Goal: Transaction & Acquisition: Obtain resource

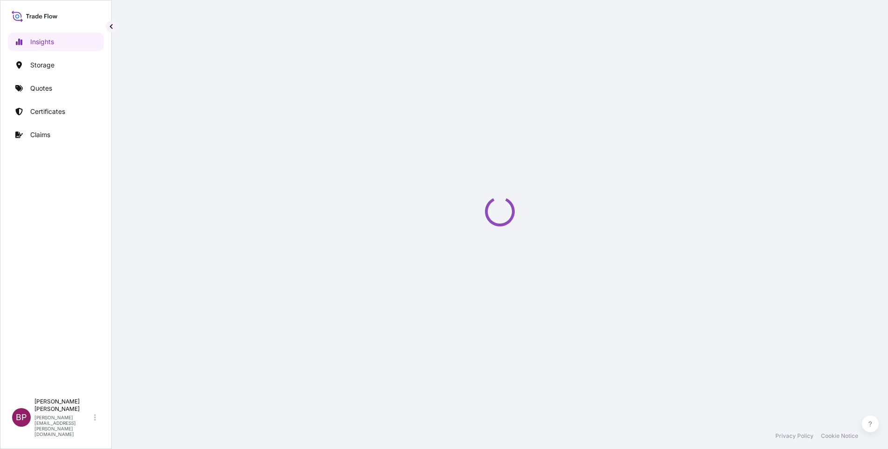
select select "2025"
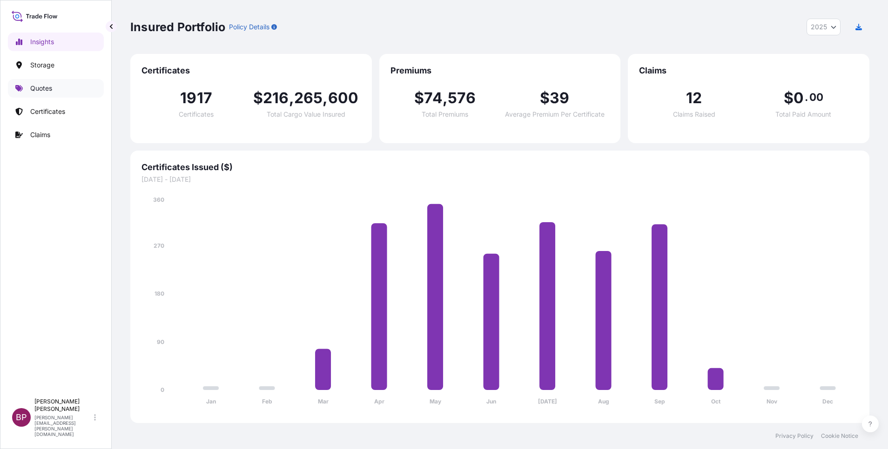
click at [50, 89] on p "Quotes" at bounding box center [41, 88] width 22 height 9
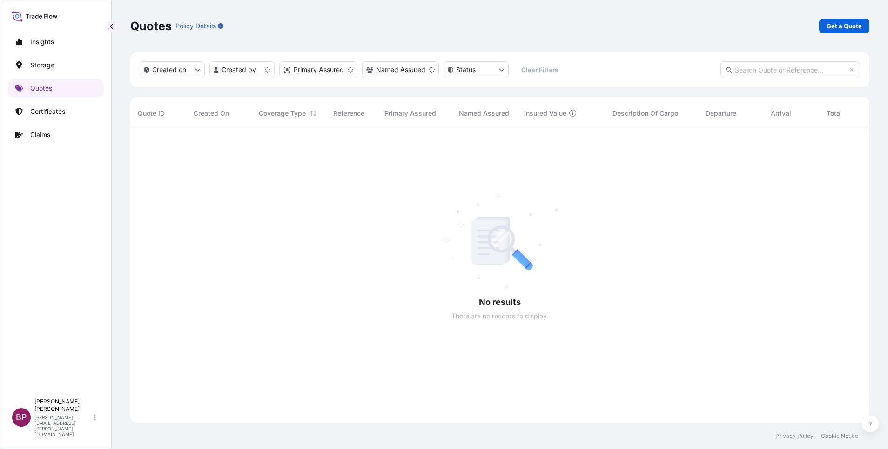
scroll to position [288, 728]
click at [845, 28] on p "Get a Quote" at bounding box center [843, 25] width 35 height 9
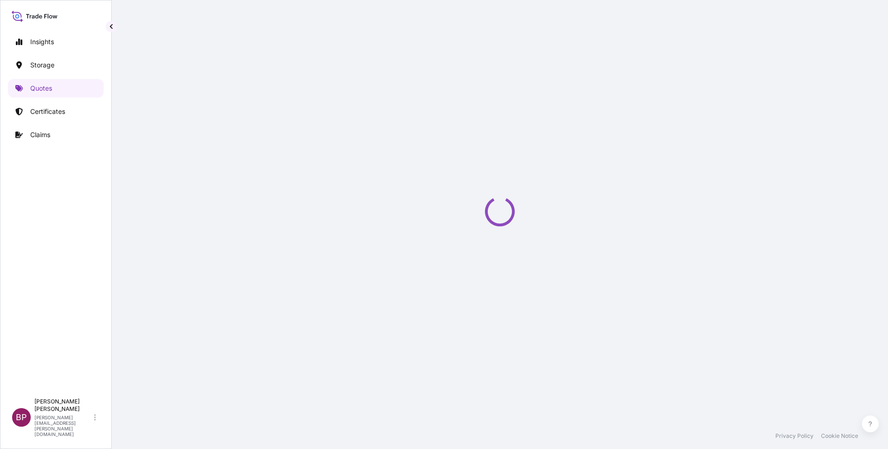
select select "Water"
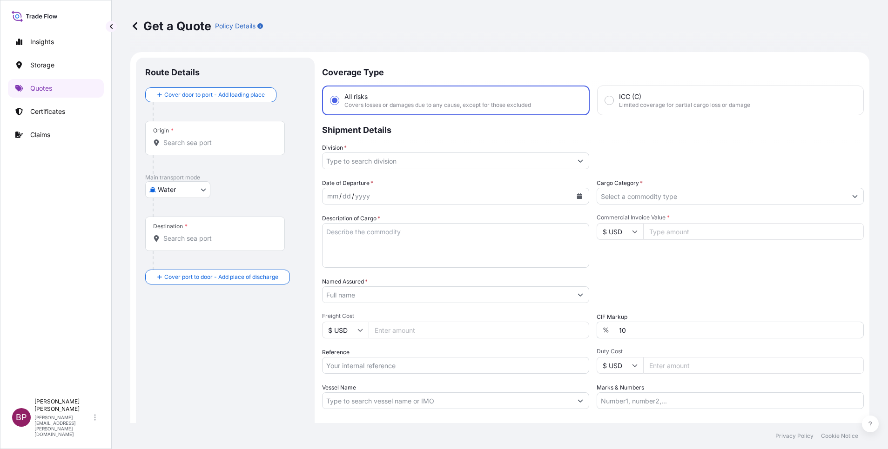
scroll to position [15, 0]
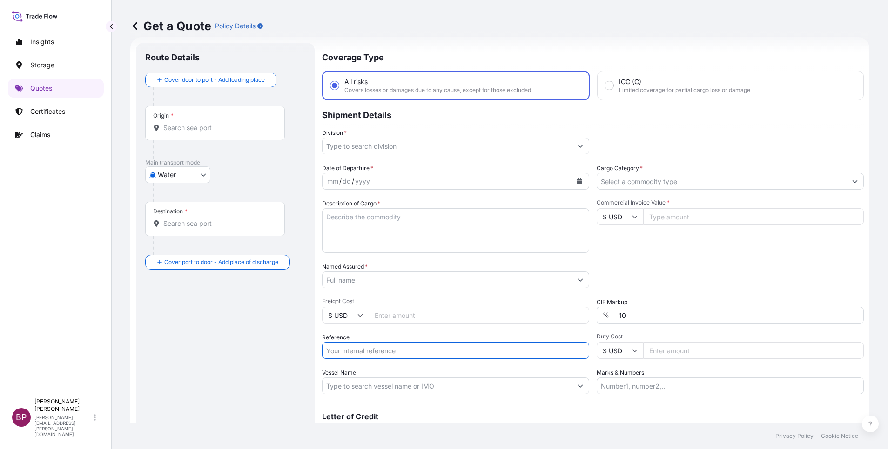
click at [358, 351] on input "Reference" at bounding box center [455, 350] width 267 height 17
paste input "SSLS3378"
type input "SSLS3378"
click at [371, 278] on input "Named Assured *" at bounding box center [444, 280] width 244 height 17
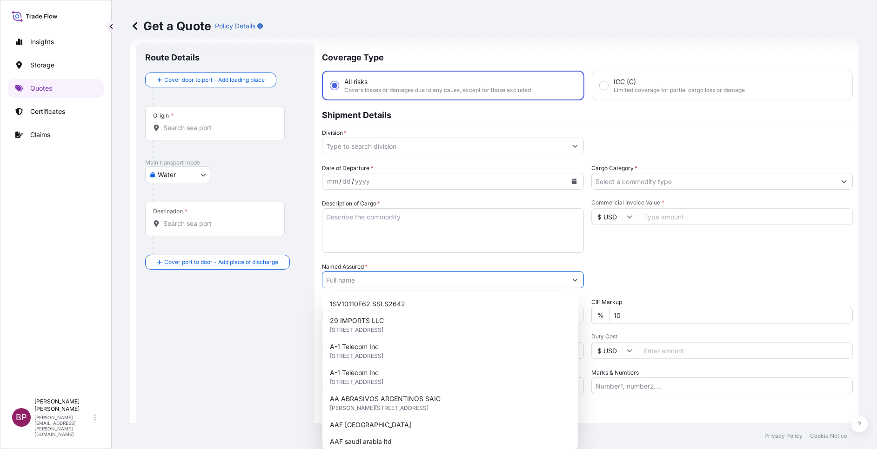
paste input "ACE AL-MUSTAQBAL KITCHEN COMPANY"
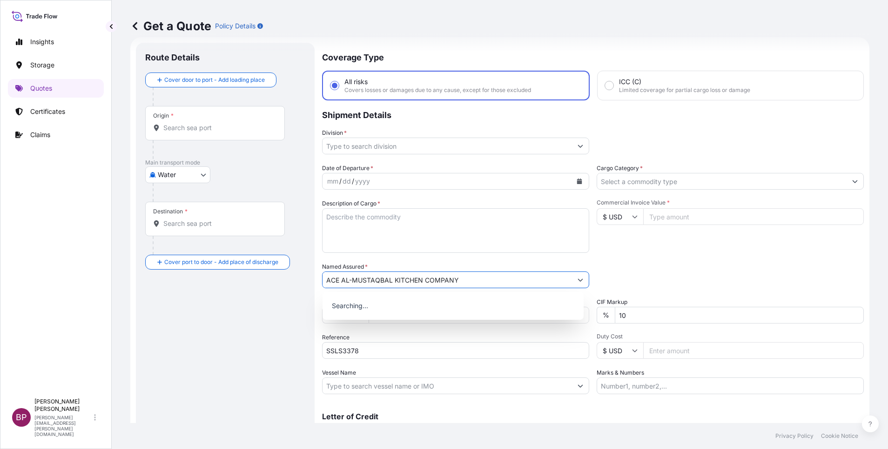
type input "ACE AL-MUSTAQBAL KITCHEN COMPANY"
click at [408, 229] on textarea "Description of Cargo *" at bounding box center [455, 230] width 267 height 45
paste textarea "IM-240ANE(G60)(SA) LA ES-17TORISHIMA PUMP CORE"
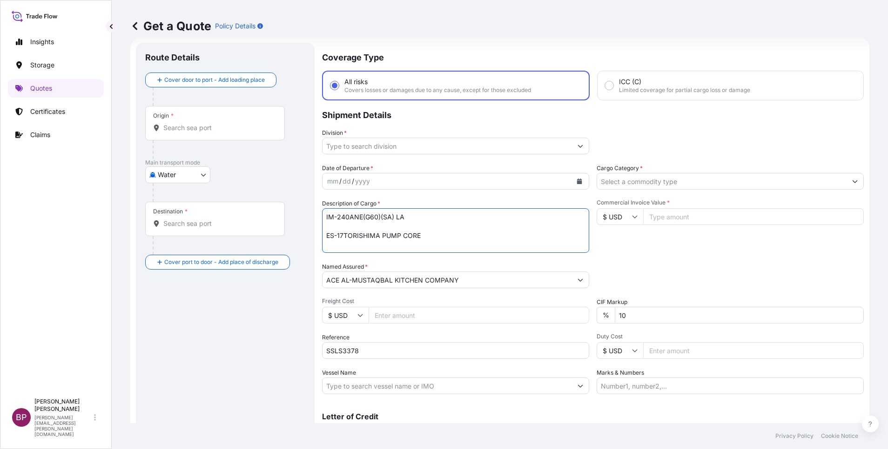
type textarea "IM-240ANE(G60)(SA) LA ES-17TORISHIMA PUMP CORE"
click at [632, 217] on icon at bounding box center [635, 217] width 6 height 6
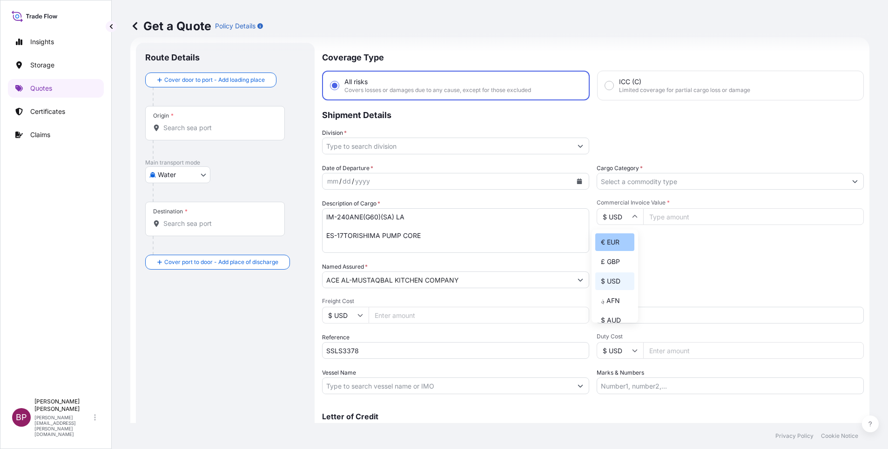
click at [616, 249] on div "€ EUR" at bounding box center [614, 243] width 39 height 18
type input "€ EUR"
drag, startPoint x: 653, startPoint y: 219, endPoint x: 656, endPoint y: 239, distance: 20.3
click at [656, 219] on input "Commercial Invoice Value *" at bounding box center [753, 216] width 221 height 17
paste input "4354.60"
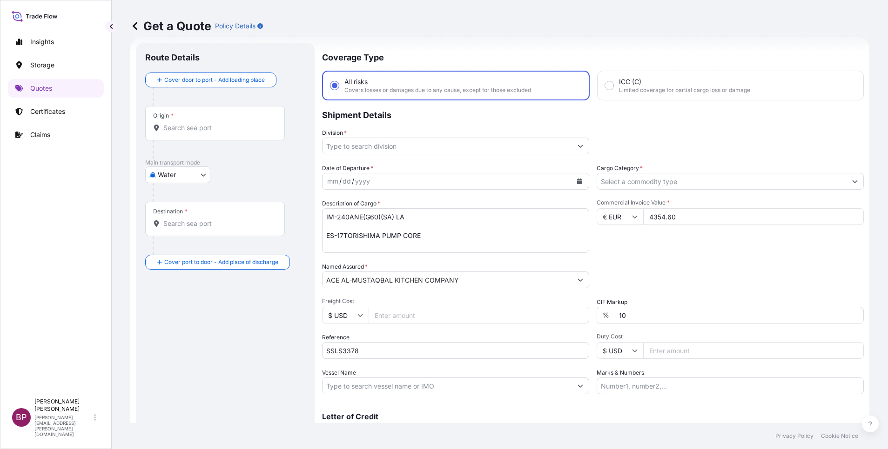
type input "4354.60"
drag, startPoint x: 627, startPoint y: 315, endPoint x: 594, endPoint y: 316, distance: 33.1
click at [605, 316] on div "% 10" at bounding box center [729, 315] width 267 height 17
type input "0"
click at [664, 175] on input "Cargo Category *" at bounding box center [721, 181] width 249 height 17
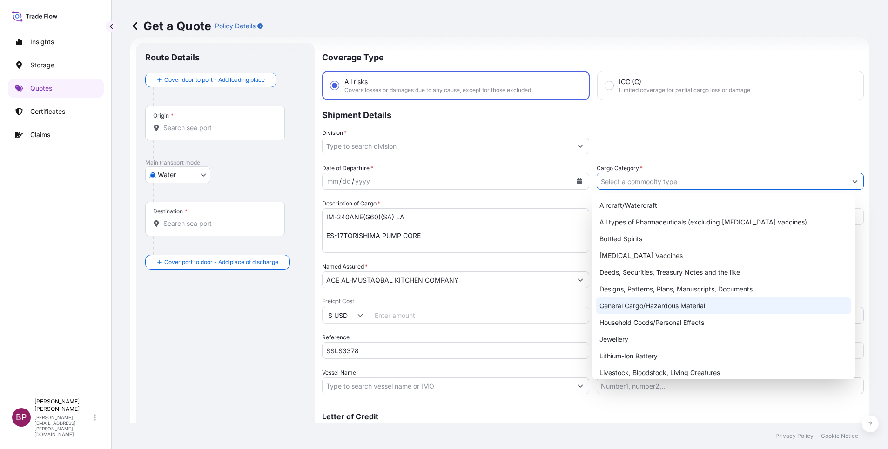
click at [656, 308] on div "General Cargo/Hazardous Material" at bounding box center [723, 306] width 255 height 17
type input "General Cargo/Hazardous Material"
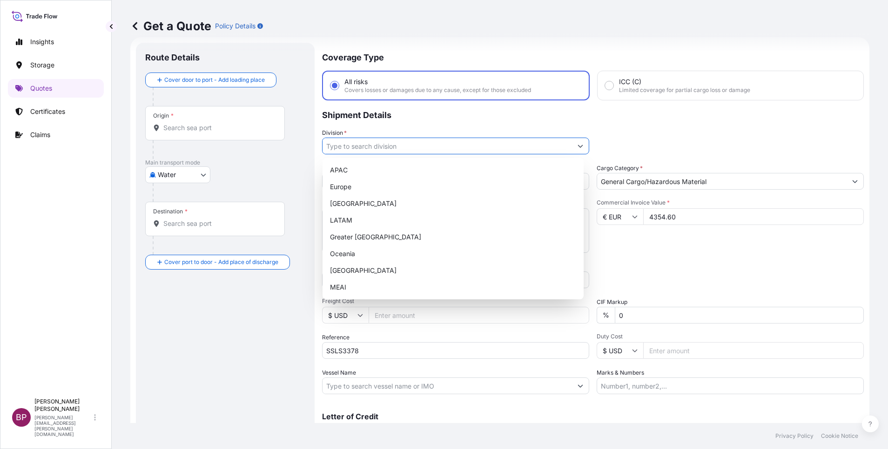
click at [577, 147] on icon "Show suggestions" at bounding box center [580, 146] width 6 height 6
click at [378, 291] on div "MEAI" at bounding box center [453, 287] width 254 height 17
type input "MEAI"
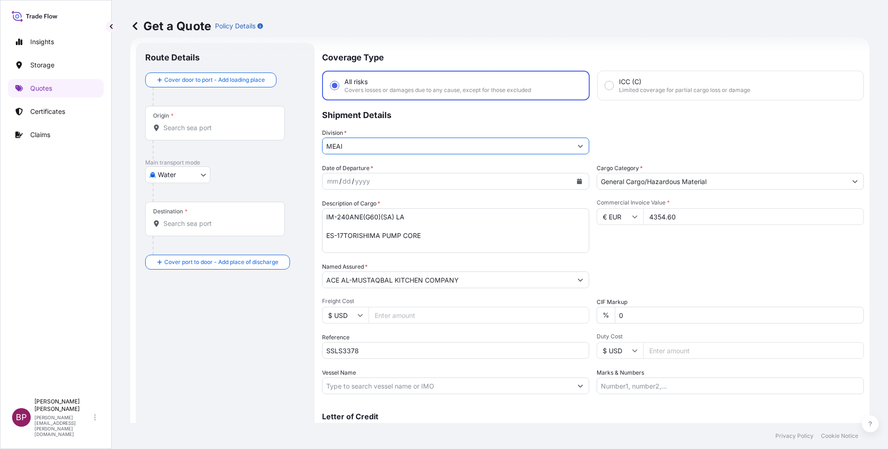
click at [577, 183] on icon "Calendar" at bounding box center [579, 182] width 5 height 6
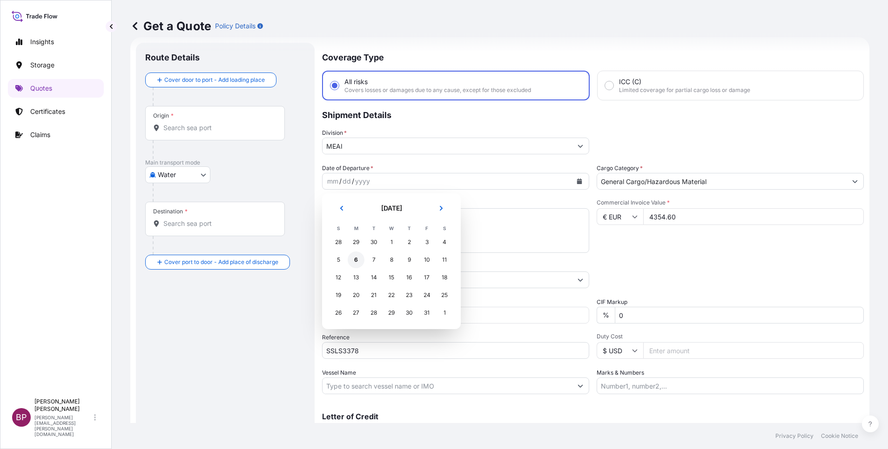
click at [355, 259] on div "6" at bounding box center [356, 260] width 17 height 17
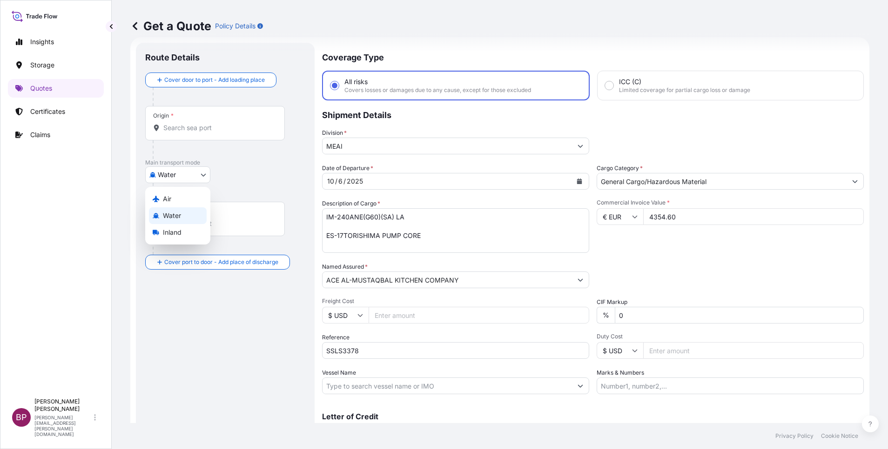
click at [196, 173] on body "Selected Date: [DATE] Insights Storage Quotes Certificates Claims BP [PERSON_NA…" at bounding box center [444, 224] width 888 height 449
click at [178, 198] on div "Air" at bounding box center [178, 199] width 58 height 17
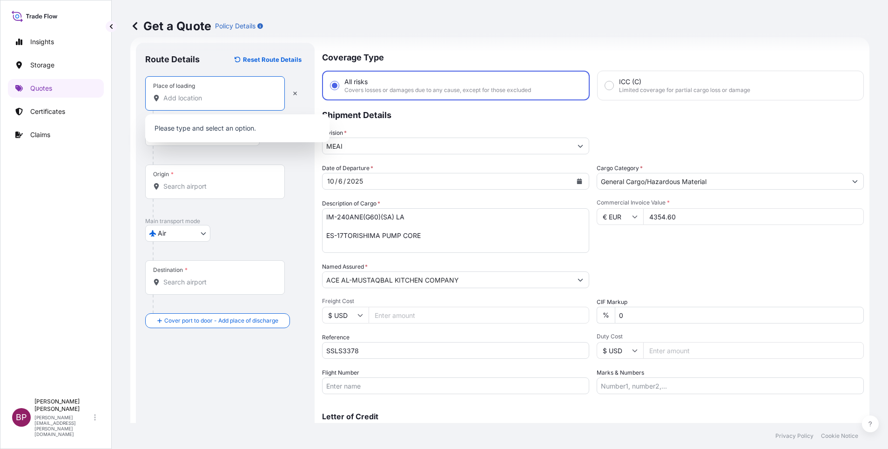
click at [195, 100] on input "Place of loading" at bounding box center [218, 98] width 110 height 9
paste input "[GEOGRAPHIC_DATA]"
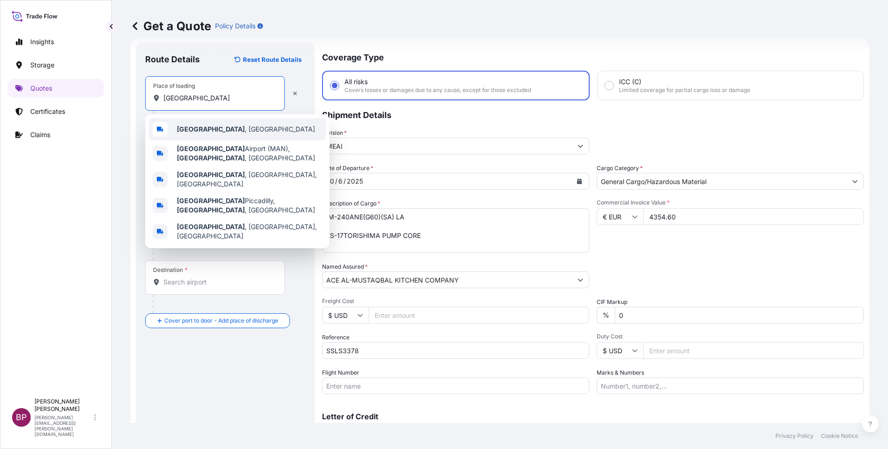
click at [230, 127] on div "[GEOGRAPHIC_DATA] , [GEOGRAPHIC_DATA]" at bounding box center [237, 129] width 177 height 22
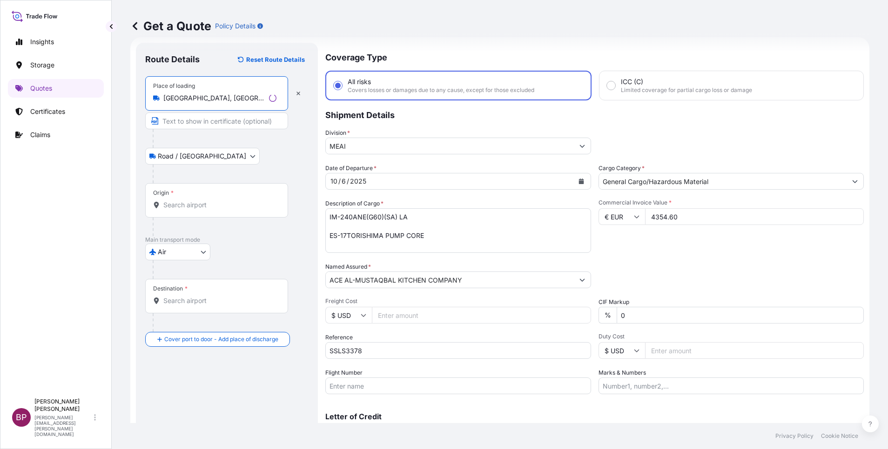
type input "[GEOGRAPHIC_DATA], [GEOGRAPHIC_DATA]"
click at [201, 211] on div "Origin *" at bounding box center [216, 200] width 143 height 34
click at [201, 210] on input "Origin *" at bounding box center [219, 205] width 113 height 9
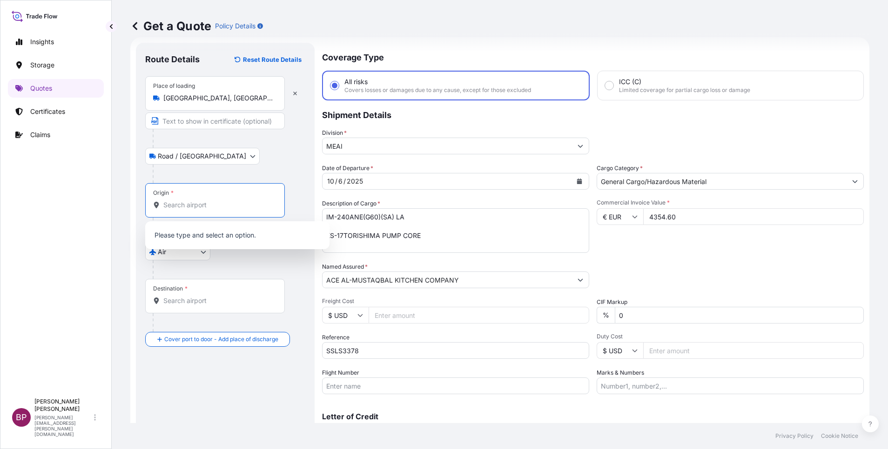
paste input "[GEOGRAPHIC_DATA]"
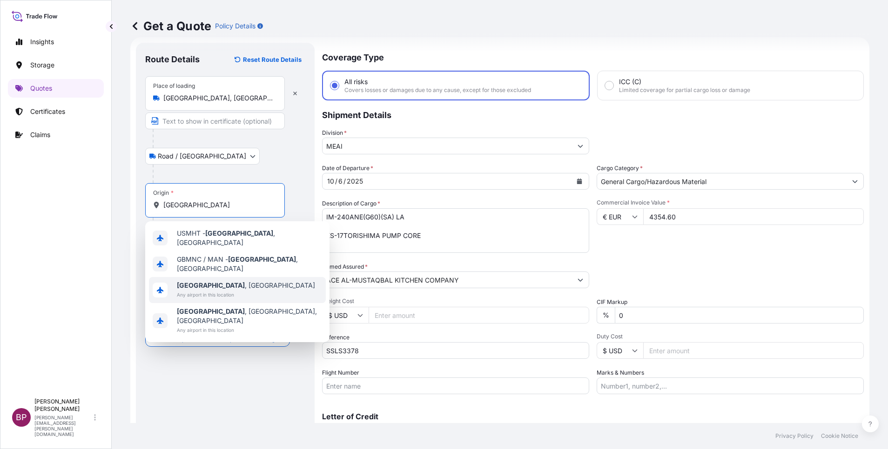
click at [234, 281] on span "[GEOGRAPHIC_DATA] , [GEOGRAPHIC_DATA]" at bounding box center [246, 285] width 138 height 9
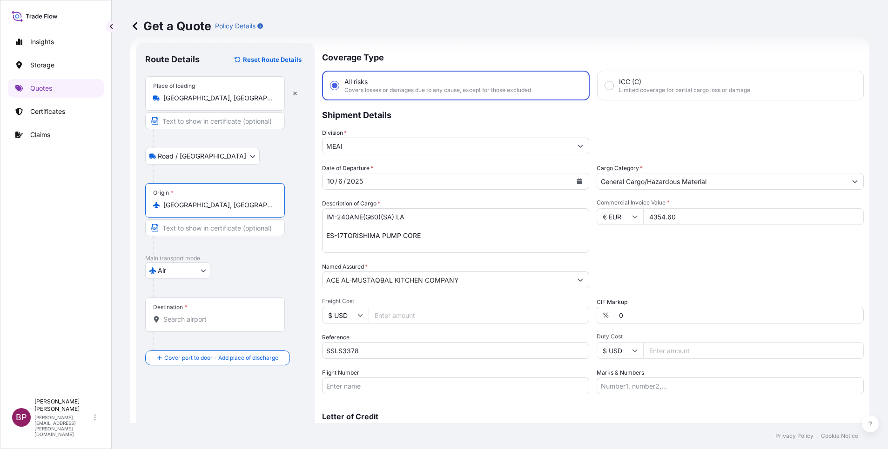
type input "[GEOGRAPHIC_DATA], [GEOGRAPHIC_DATA]"
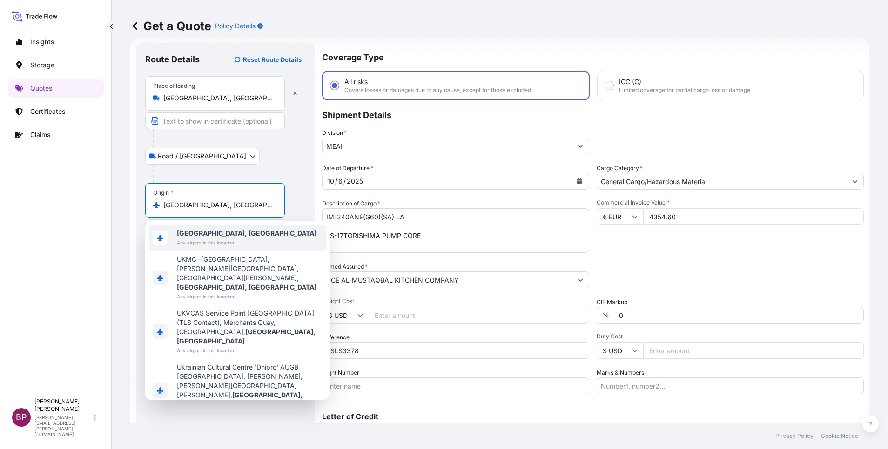
click at [221, 231] on b "[GEOGRAPHIC_DATA], [GEOGRAPHIC_DATA]" at bounding box center [247, 233] width 140 height 8
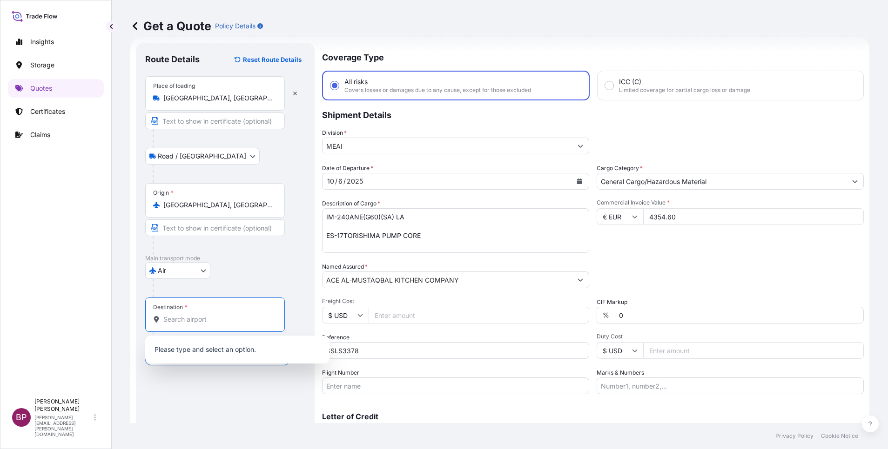
click at [211, 320] on input "Destination *" at bounding box center [218, 319] width 110 height 9
paste input "JEDDAH"
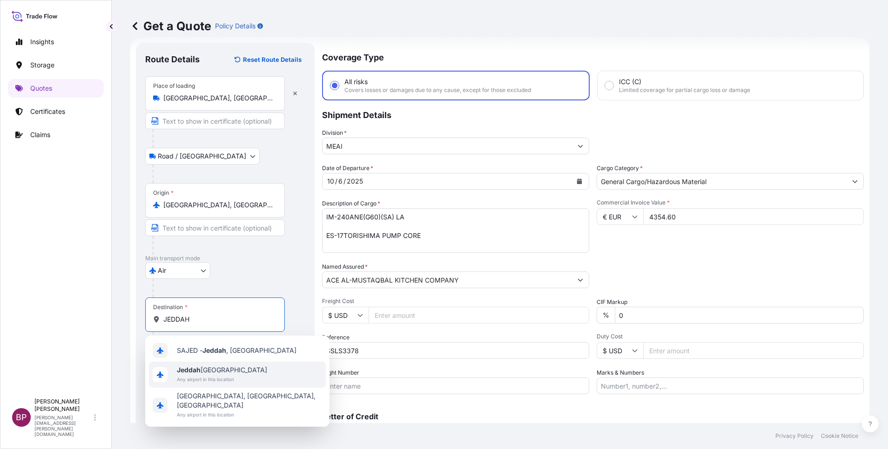
click at [232, 377] on span "Any airport in this location" at bounding box center [222, 379] width 90 height 9
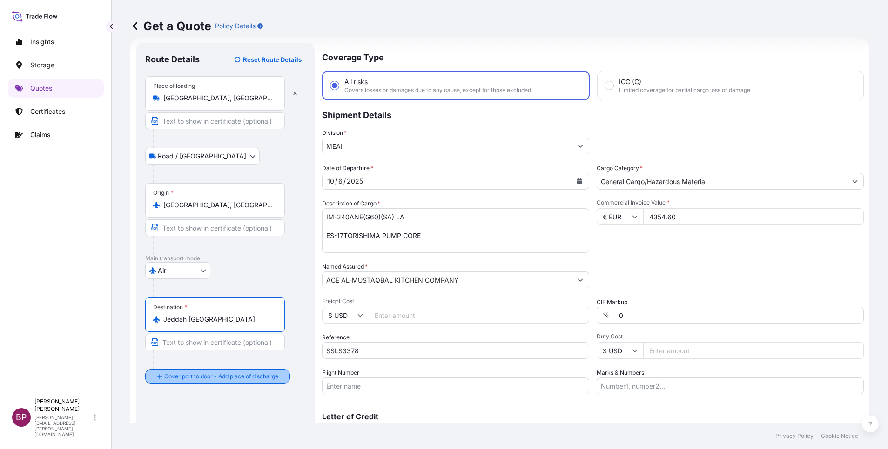
type input "Jeddah [GEOGRAPHIC_DATA]"
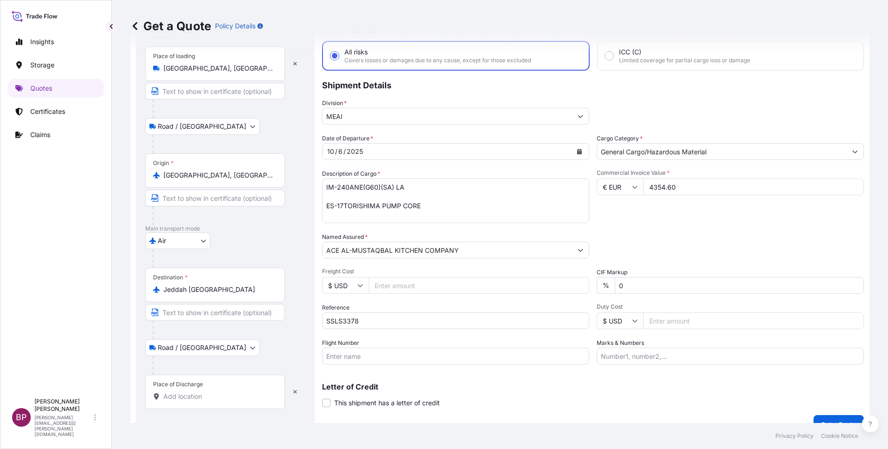
scroll to position [61, 0]
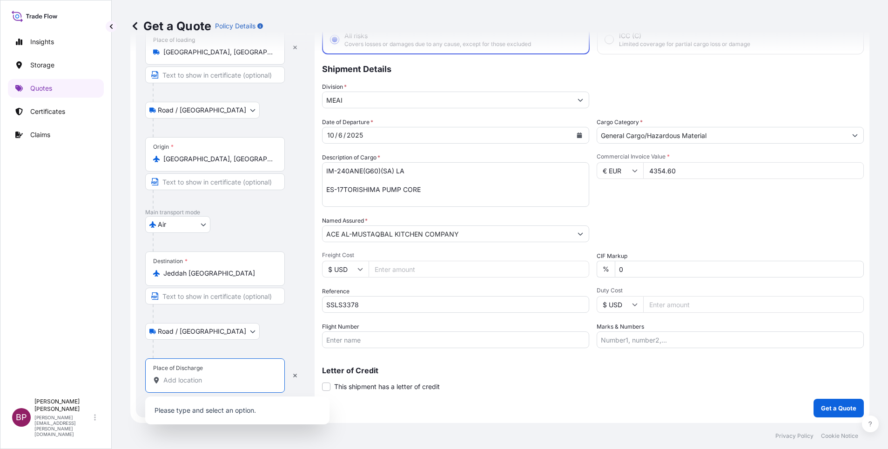
click at [214, 382] on input "Place of Discharge" at bounding box center [218, 380] width 110 height 9
paste input "JEDDAH"
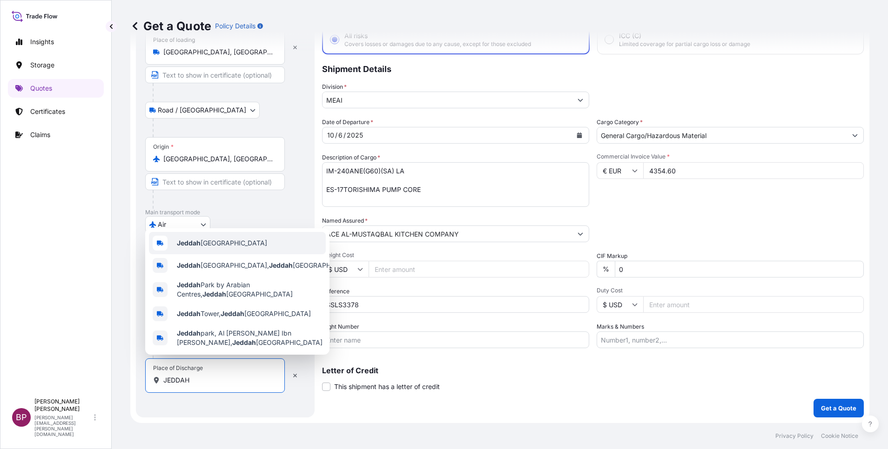
click at [253, 241] on div "Jeddah [GEOGRAPHIC_DATA]" at bounding box center [237, 243] width 177 height 22
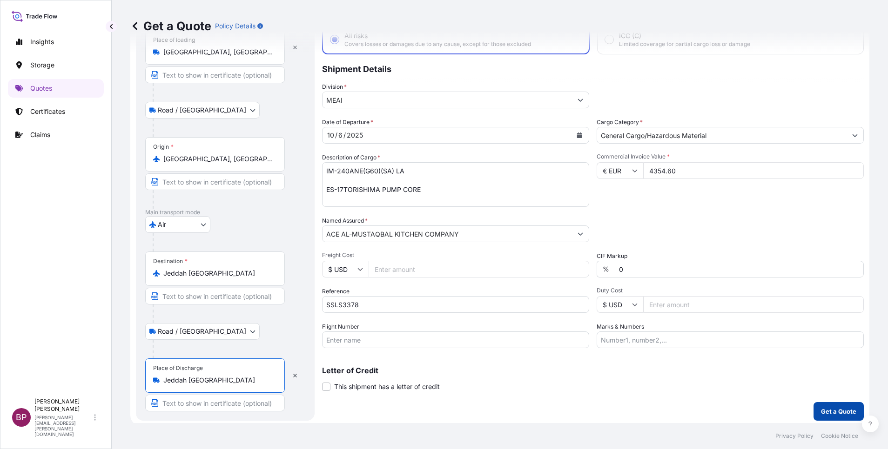
type input "Jeddah [GEOGRAPHIC_DATA]"
click at [821, 411] on p "Get a Quote" at bounding box center [838, 411] width 35 height 9
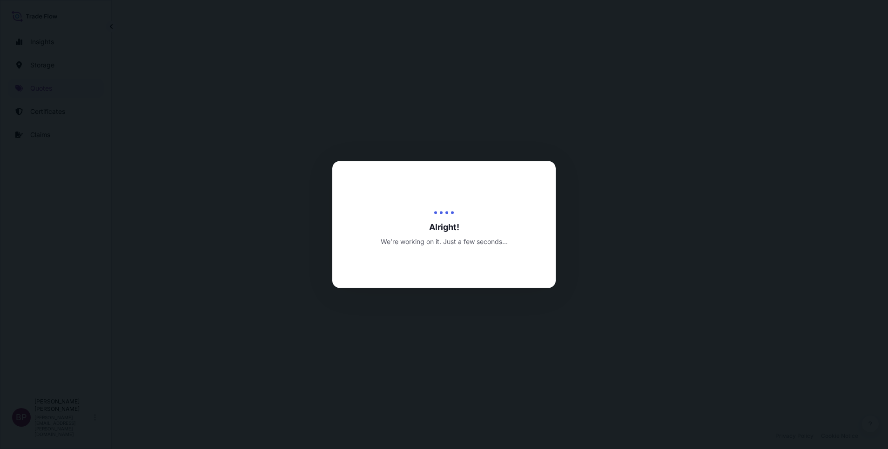
select select "Road / [GEOGRAPHIC_DATA]"
select select "Air"
select select "Road / [GEOGRAPHIC_DATA]"
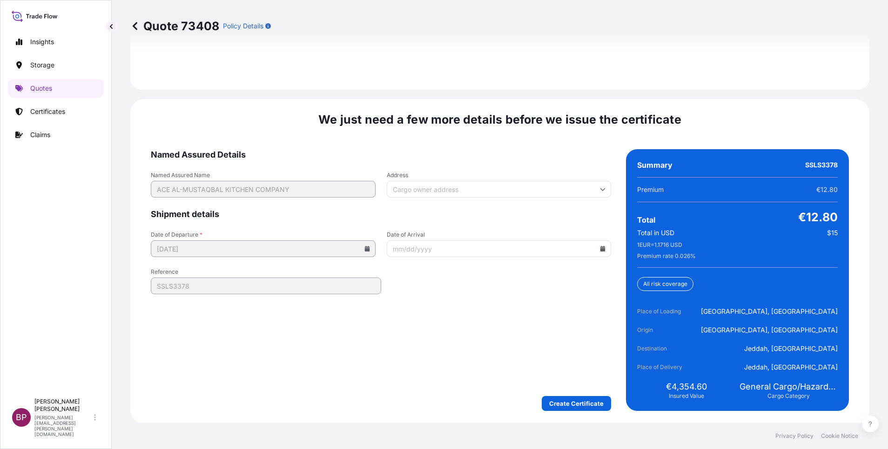
scroll to position [1427, 0]
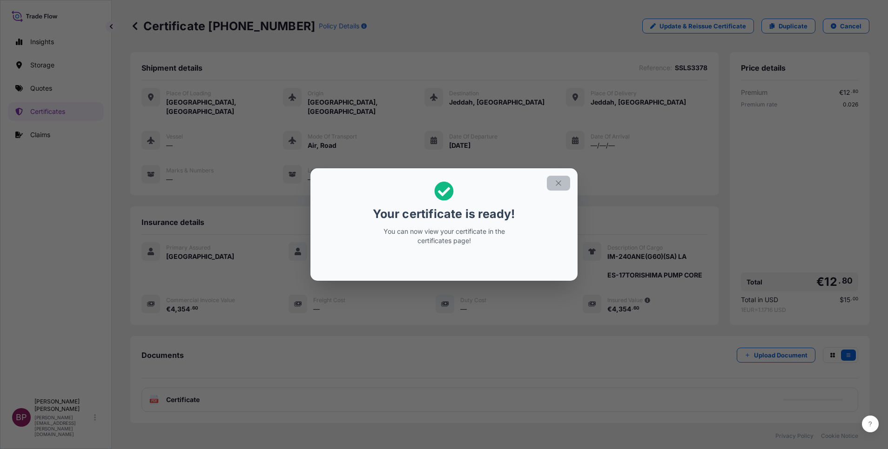
click at [557, 185] on icon "button" at bounding box center [558, 183] width 8 height 8
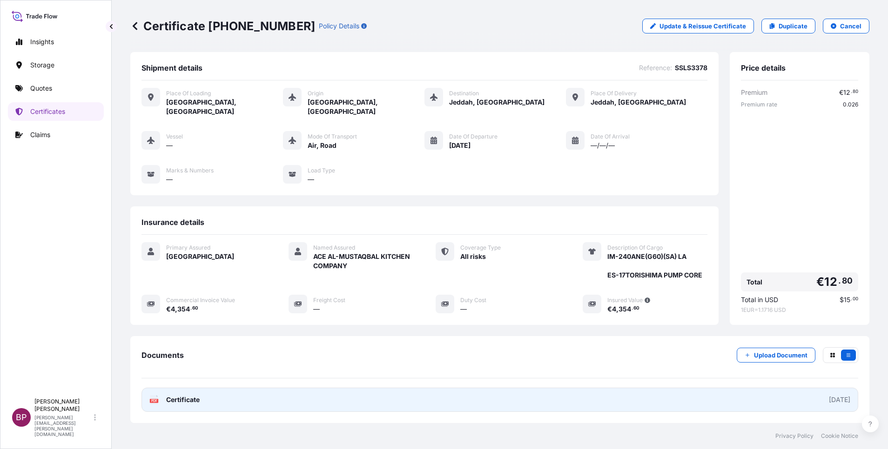
click at [182, 395] on span "Certificate" at bounding box center [182, 399] width 33 height 9
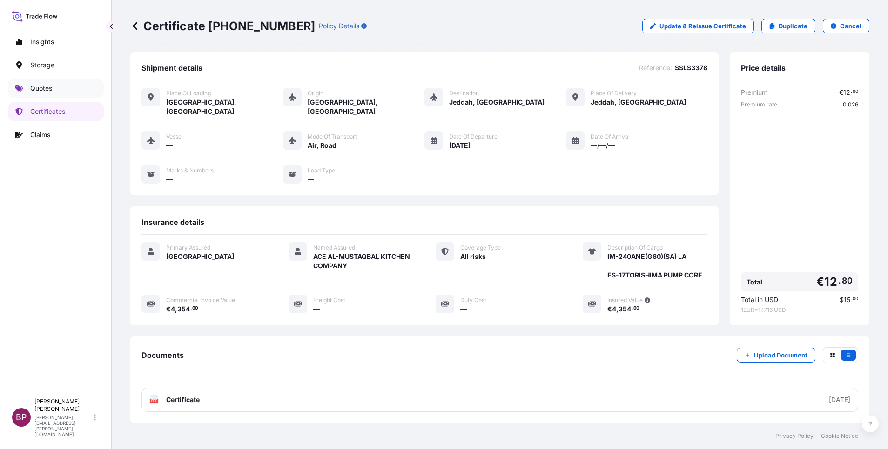
click at [40, 88] on p "Quotes" at bounding box center [41, 88] width 22 height 9
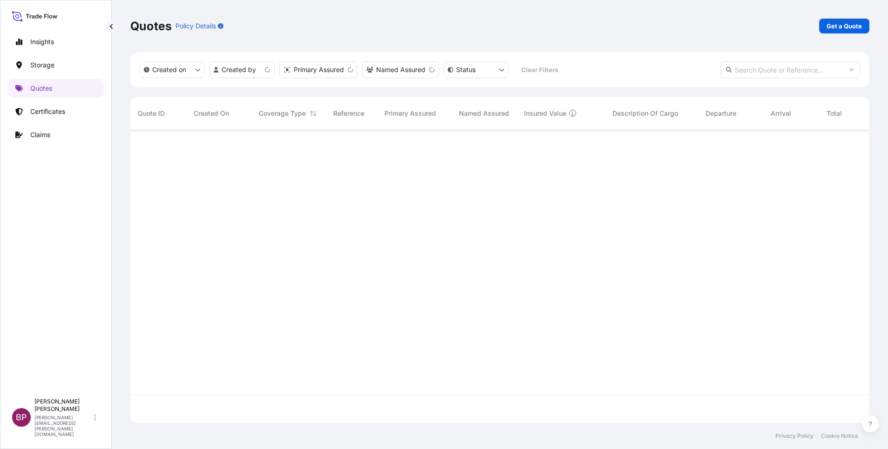
scroll to position [288, 728]
click at [850, 29] on p "Get a Quote" at bounding box center [843, 25] width 35 height 9
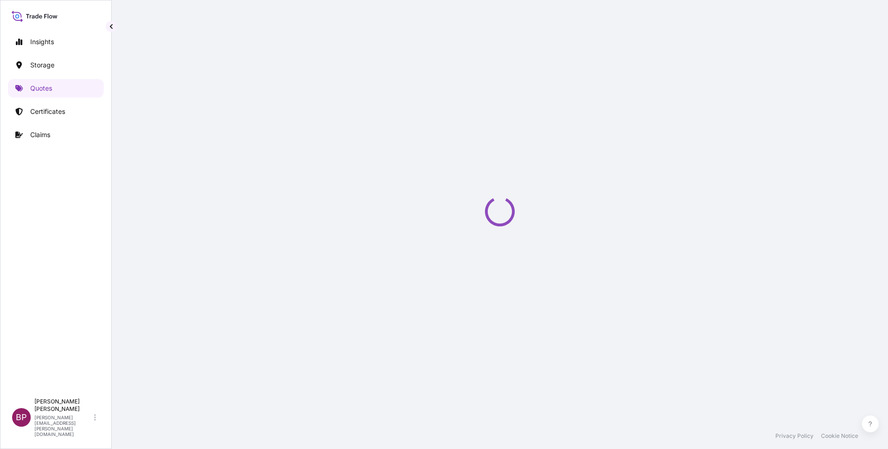
scroll to position [15, 0]
select select "Water"
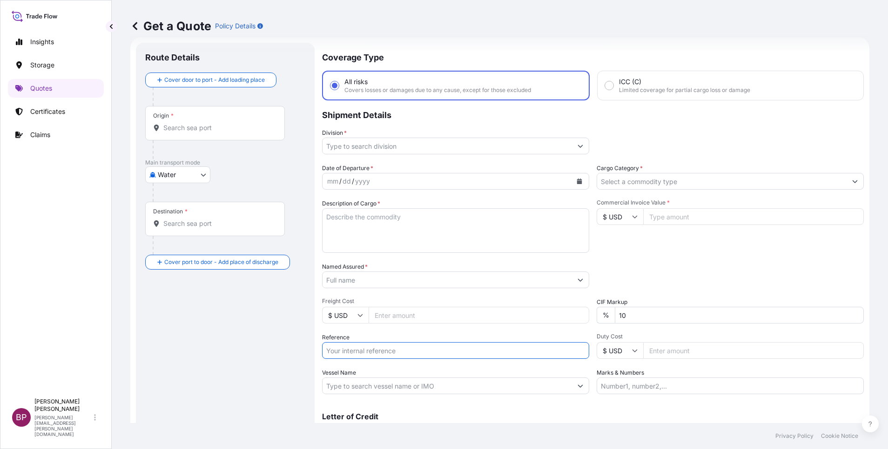
click at [382, 358] on input "Reference" at bounding box center [455, 350] width 267 height 17
paste input "SSLS3383"
type input "SSLS3383"
click at [388, 280] on input "Named Assured *" at bounding box center [446, 280] width 249 height 17
paste input "Joyalukkas jewellery"
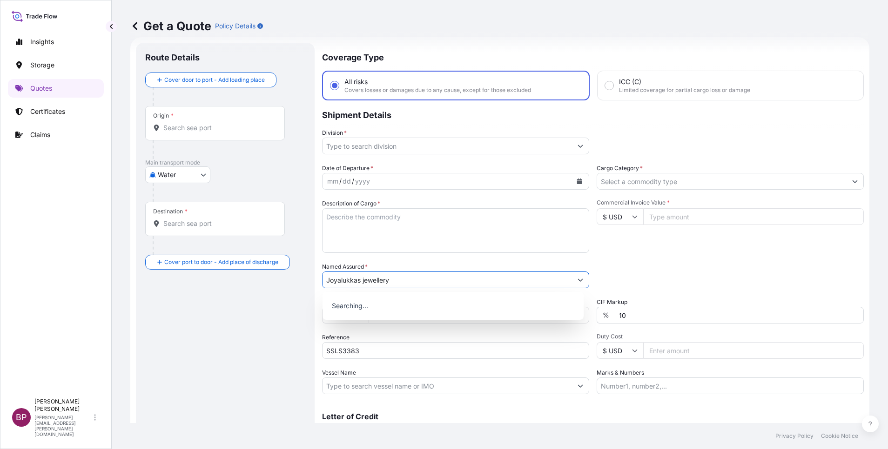
type input "Joyalukkas jewellery"
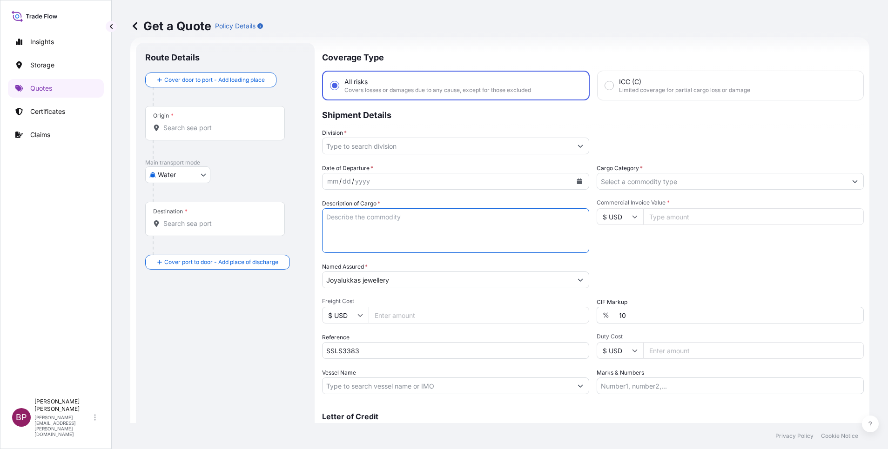
click at [463, 221] on textarea "Description of Cargo *" at bounding box center [455, 230] width 267 height 45
paste textarea "Jewelry furniture counters"
type textarea "Jewelry furniture counters"
click at [697, 218] on input "Commercial Invoice Value *" at bounding box center [753, 216] width 221 height 17
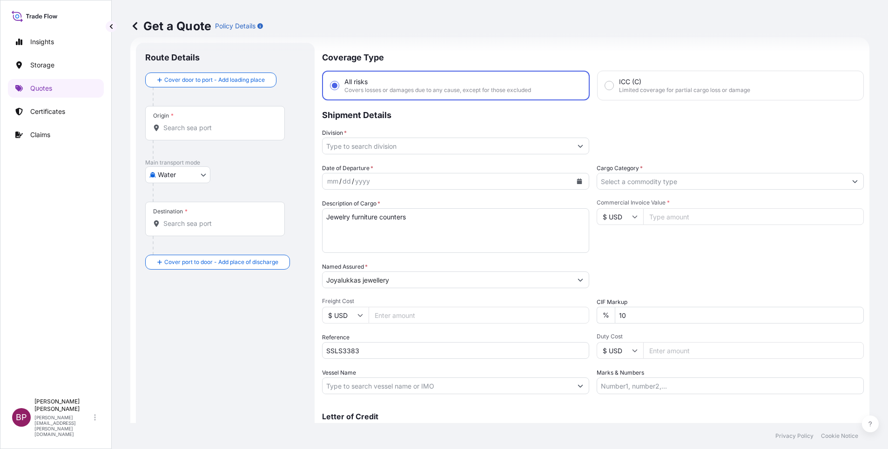
paste input "306067.26"
type input "306067.26"
drag, startPoint x: 577, startPoint y: 305, endPoint x: 522, endPoint y: 298, distance: 54.9
click at [528, 302] on div "Date of Departure * mm / dd / yyyy Cargo Category * Description of Cargo * Jewe…" at bounding box center [593, 279] width 542 height 231
type input "0"
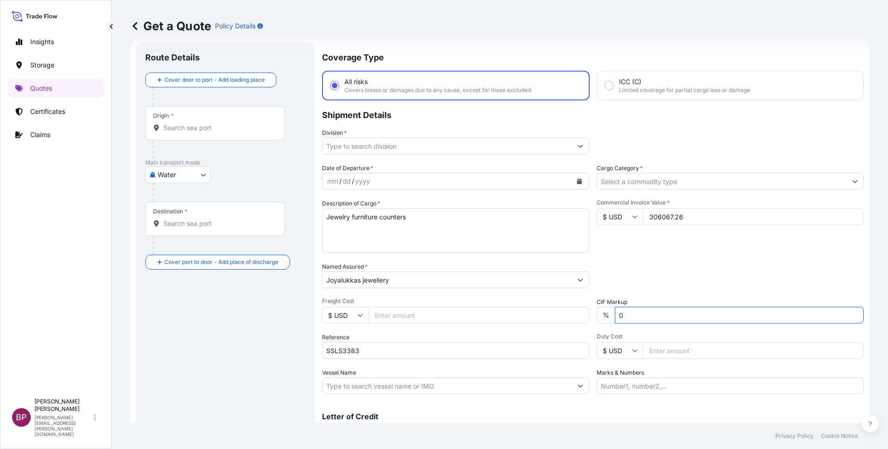
click at [577, 181] on icon "Calendar" at bounding box center [579, 182] width 5 height 6
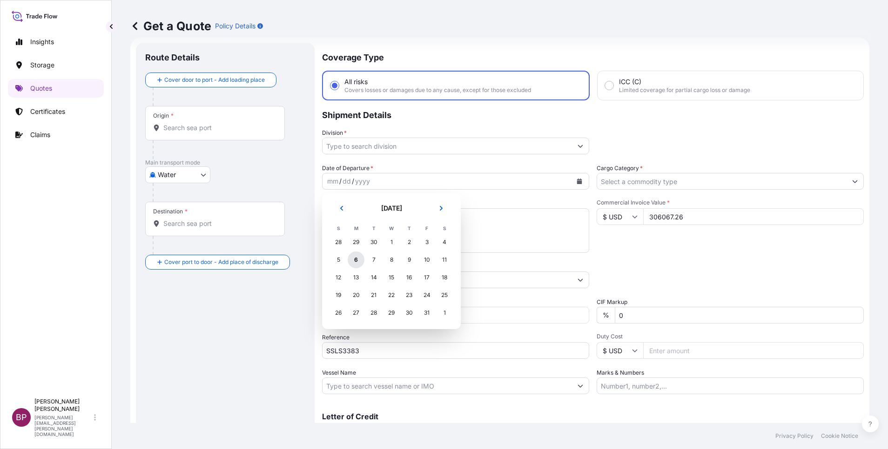
click at [357, 262] on div "6" at bounding box center [356, 260] width 17 height 17
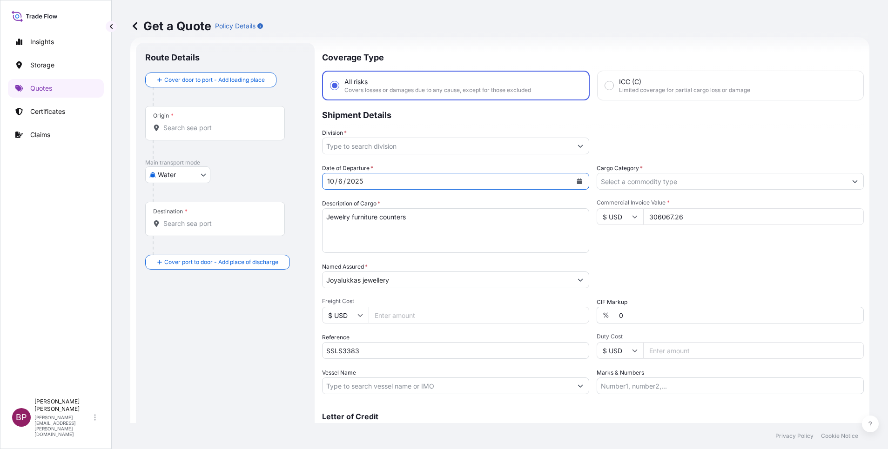
click at [852, 183] on icon "Show suggestions" at bounding box center [855, 182] width 6 height 6
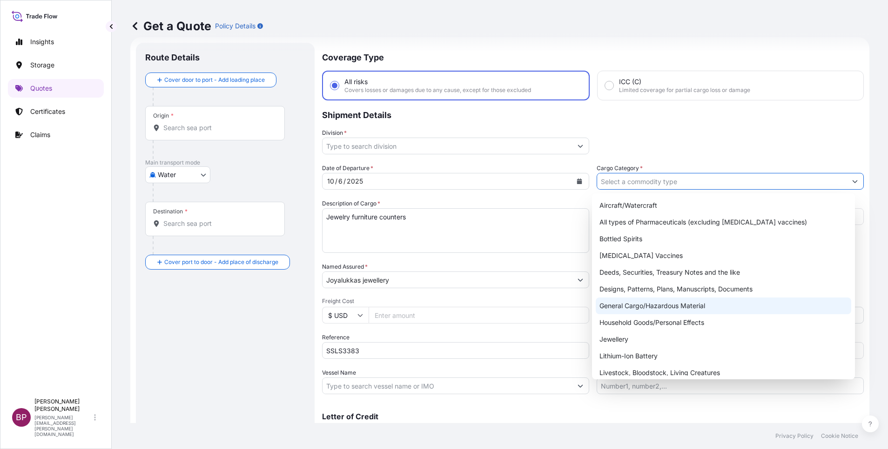
click at [649, 309] on div "General Cargo/Hazardous Material" at bounding box center [723, 306] width 255 height 17
type input "General Cargo/Hazardous Material"
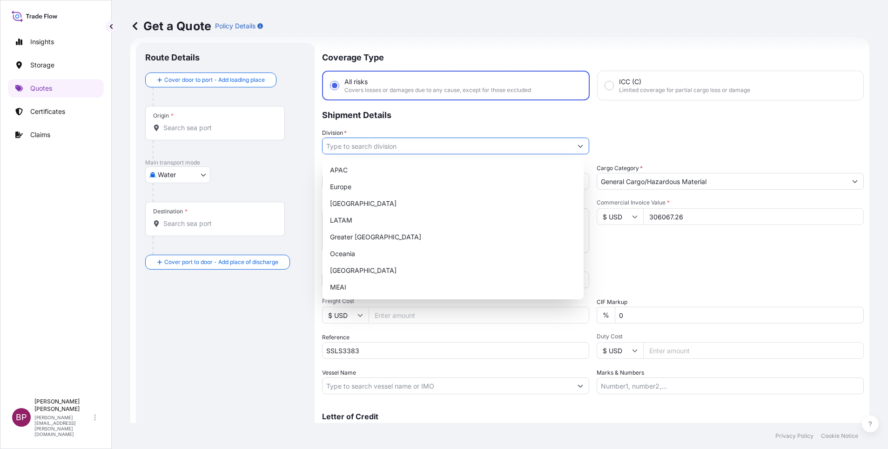
click at [574, 149] on button "Show suggestions" at bounding box center [580, 146] width 17 height 17
click at [368, 288] on div "MEAI" at bounding box center [453, 287] width 254 height 17
type input "MEAI"
click at [263, 300] on div "Route Details Cover door to port - Add loading place Place of loading Road / [G…" at bounding box center [225, 253] width 160 height 402
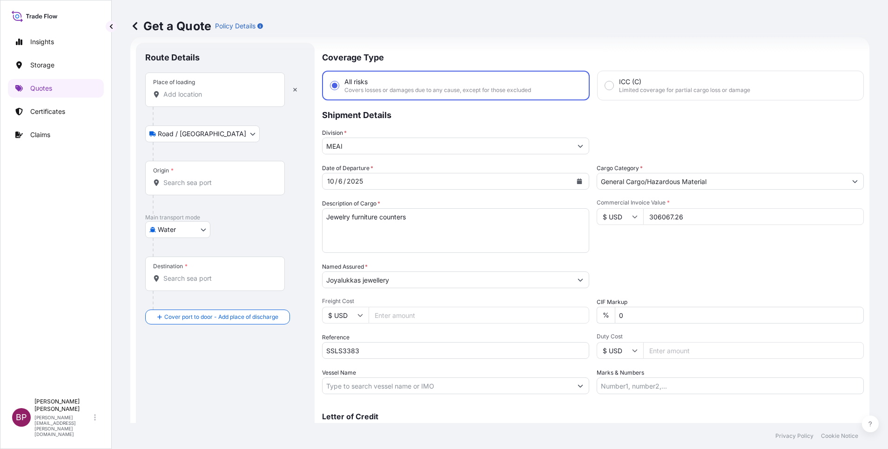
click at [198, 96] on input "Place of loading" at bounding box center [218, 94] width 110 height 9
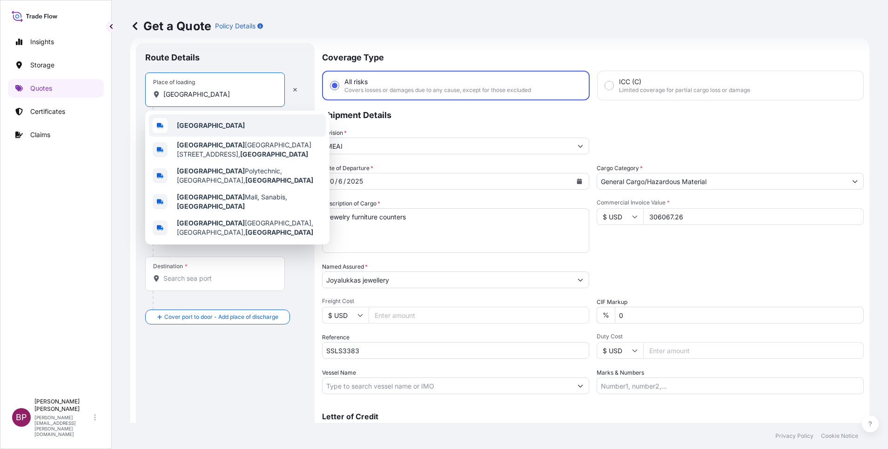
click at [227, 128] on div "[GEOGRAPHIC_DATA]" at bounding box center [237, 125] width 177 height 22
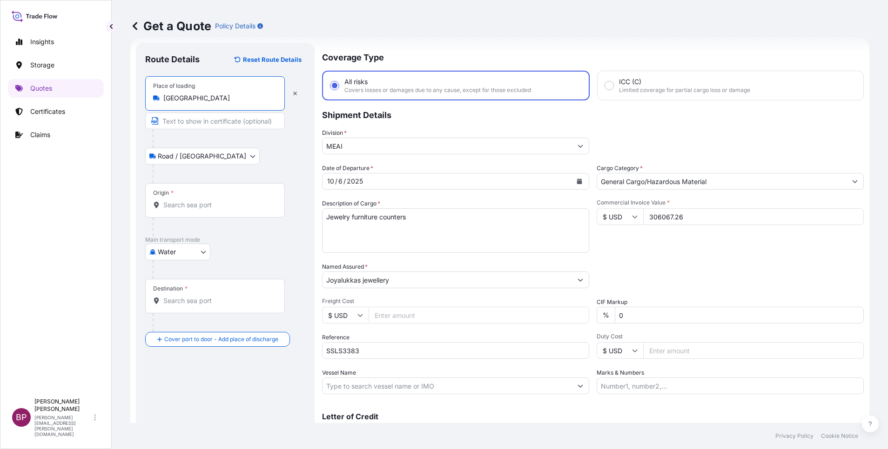
type input "[GEOGRAPHIC_DATA]"
click at [216, 203] on input "Origin *" at bounding box center [218, 205] width 110 height 9
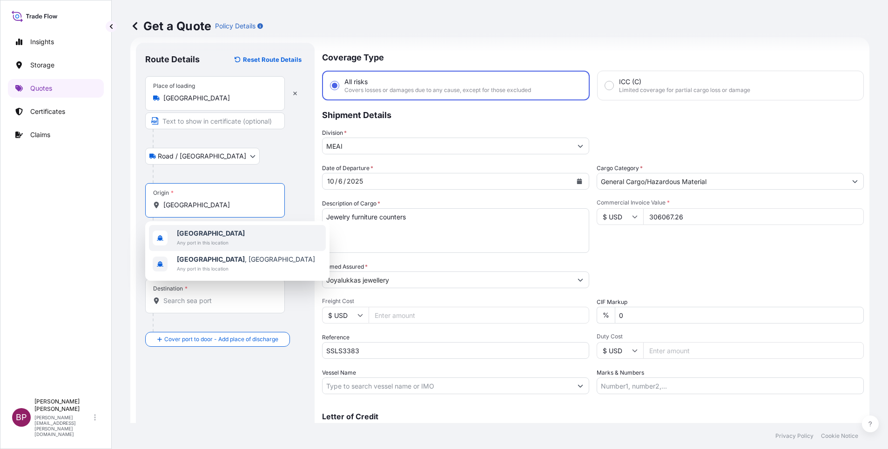
click at [219, 241] on span "Any port in this location" at bounding box center [211, 242] width 68 height 9
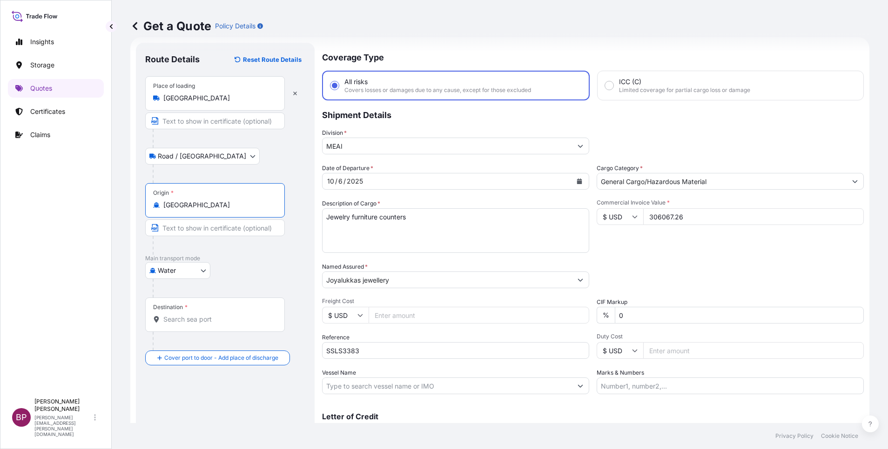
type input "[GEOGRAPHIC_DATA]"
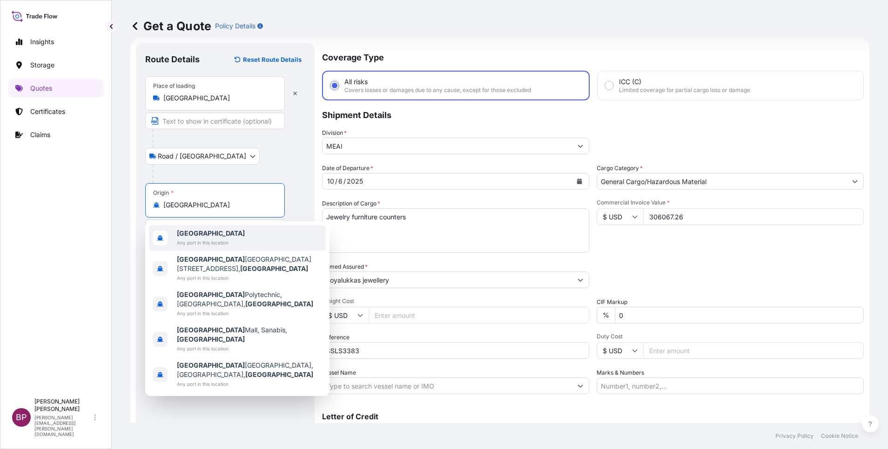
click at [208, 238] on span "[GEOGRAPHIC_DATA]" at bounding box center [211, 233] width 68 height 9
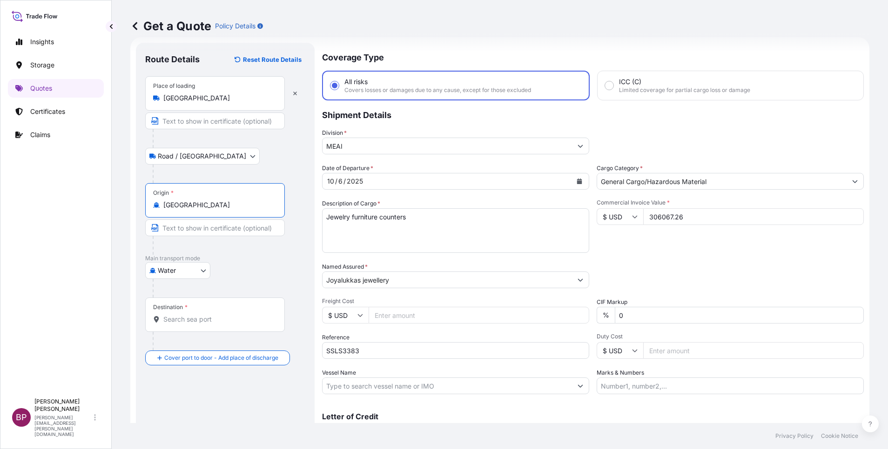
click at [227, 314] on div "Destination *" at bounding box center [215, 315] width 140 height 34
click at [227, 315] on input "Destination *" at bounding box center [218, 319] width 110 height 9
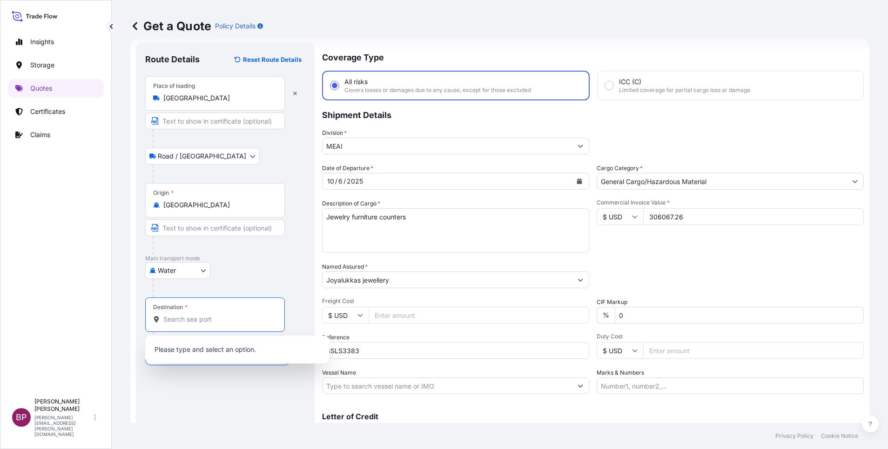
paste input "[GEOGRAPHIC_DATA]"
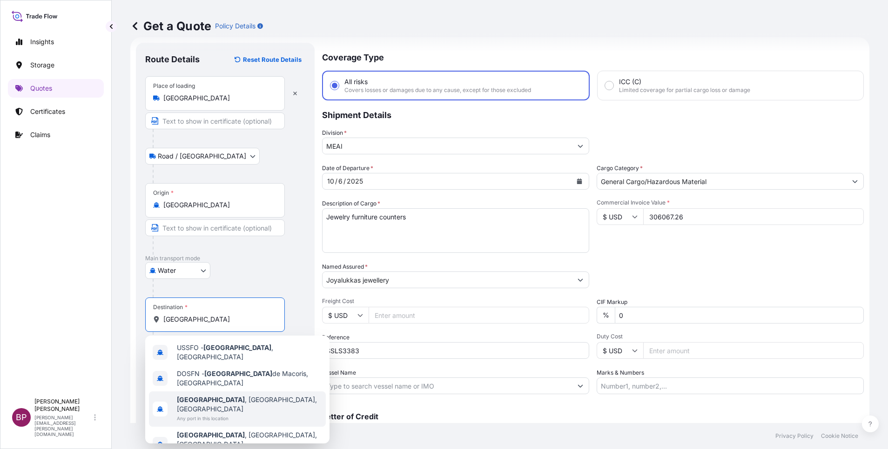
click at [234, 414] on span "Any port in this location" at bounding box center [249, 418] width 145 height 9
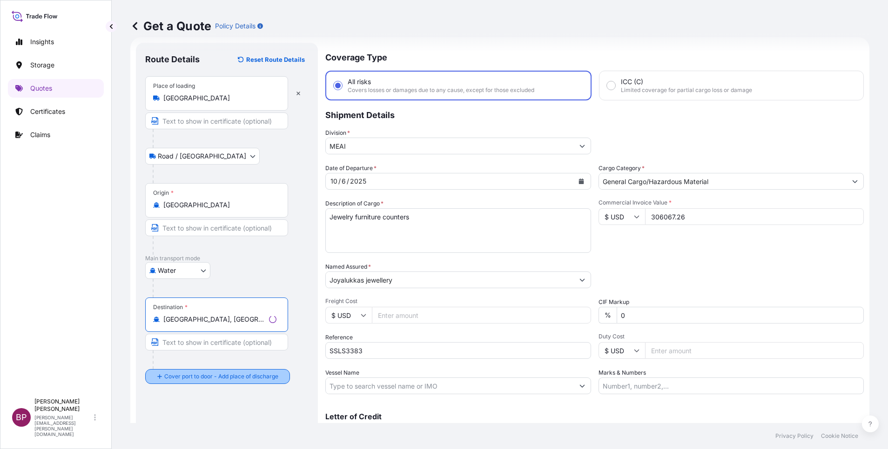
type input "[GEOGRAPHIC_DATA], [GEOGRAPHIC_DATA], [GEOGRAPHIC_DATA]"
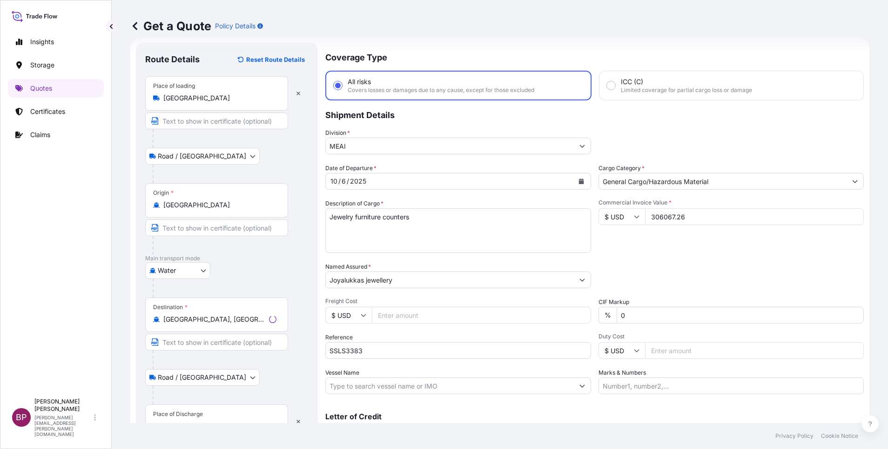
scroll to position [61, 0]
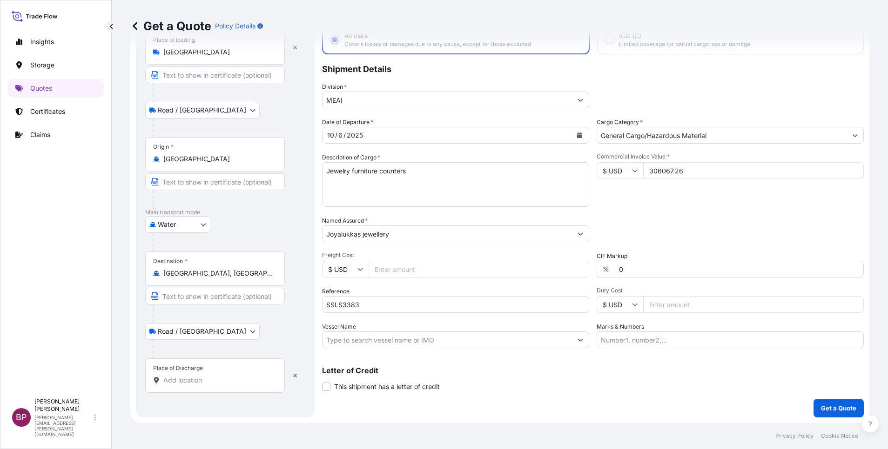
click at [219, 384] on div "Place of Discharge" at bounding box center [215, 376] width 140 height 34
click at [218, 379] on input "Place of Discharge" at bounding box center [218, 380] width 110 height 9
click at [214, 379] on input "Place of Discharge" at bounding box center [218, 380] width 110 height 9
paste input "[GEOGRAPHIC_DATA]"
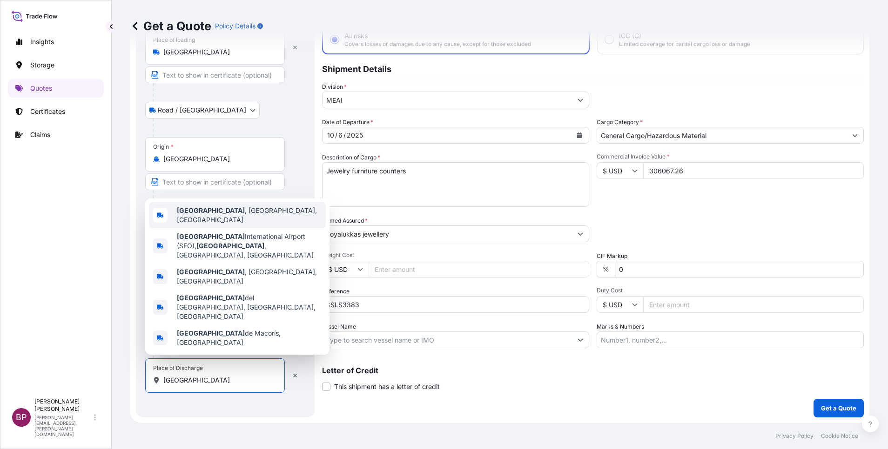
click at [230, 225] on span "[GEOGRAPHIC_DATA] , [GEOGRAPHIC_DATA], [GEOGRAPHIC_DATA]" at bounding box center [249, 215] width 145 height 19
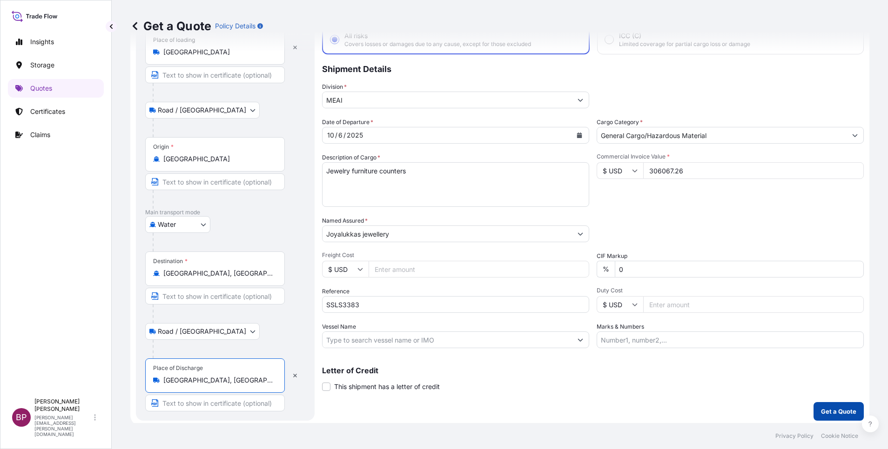
type input "[GEOGRAPHIC_DATA], [GEOGRAPHIC_DATA], [GEOGRAPHIC_DATA]"
click at [821, 415] on p "Get a Quote" at bounding box center [838, 411] width 35 height 9
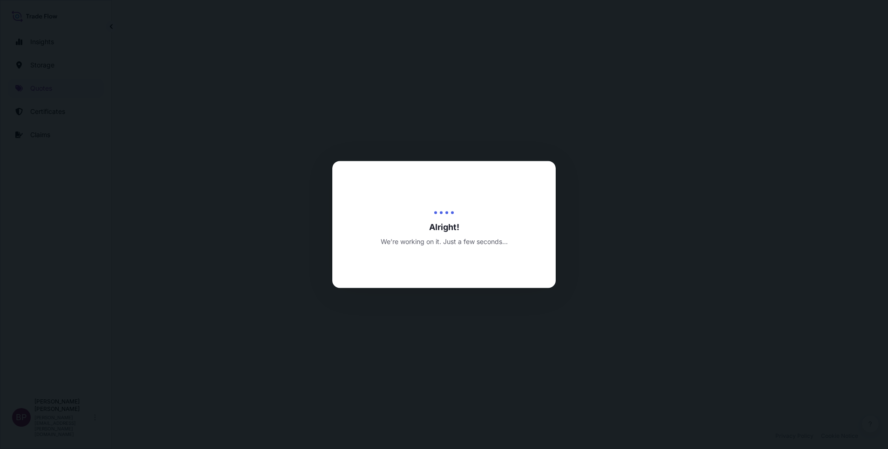
select select "Road / [GEOGRAPHIC_DATA]"
select select "Water"
select select "Road / [GEOGRAPHIC_DATA]"
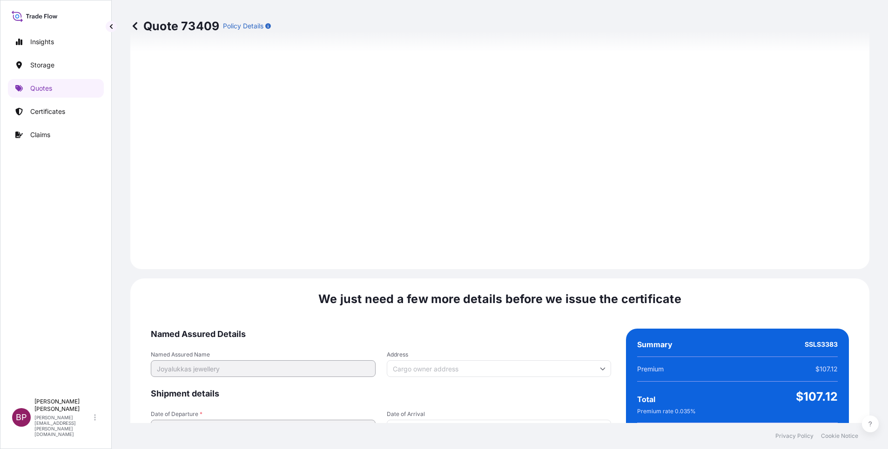
scroll to position [1379, 0]
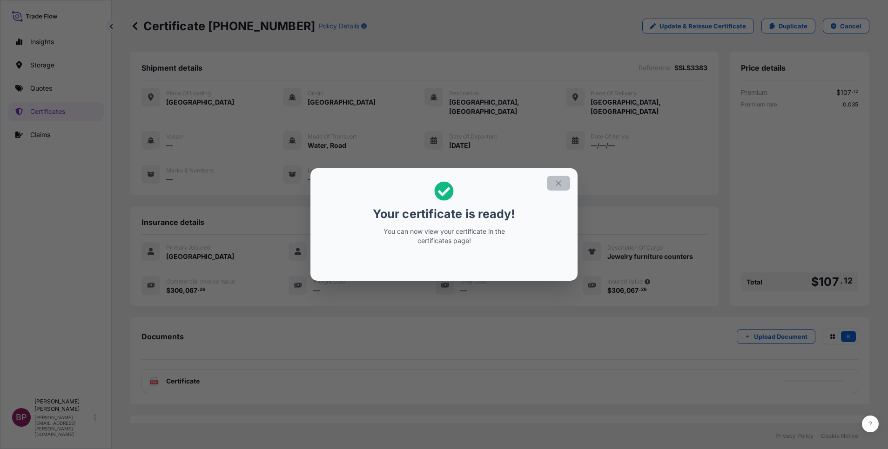
click at [556, 185] on icon "button" at bounding box center [558, 183] width 5 height 5
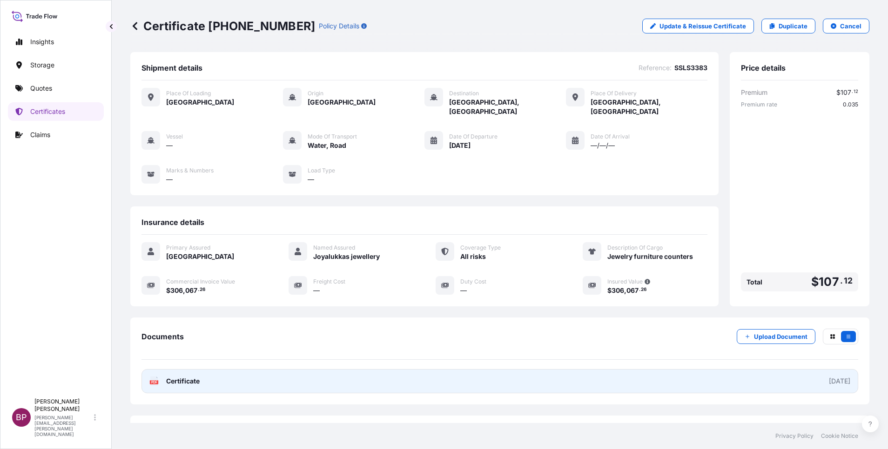
click at [183, 377] on span "Certificate" at bounding box center [182, 381] width 33 height 9
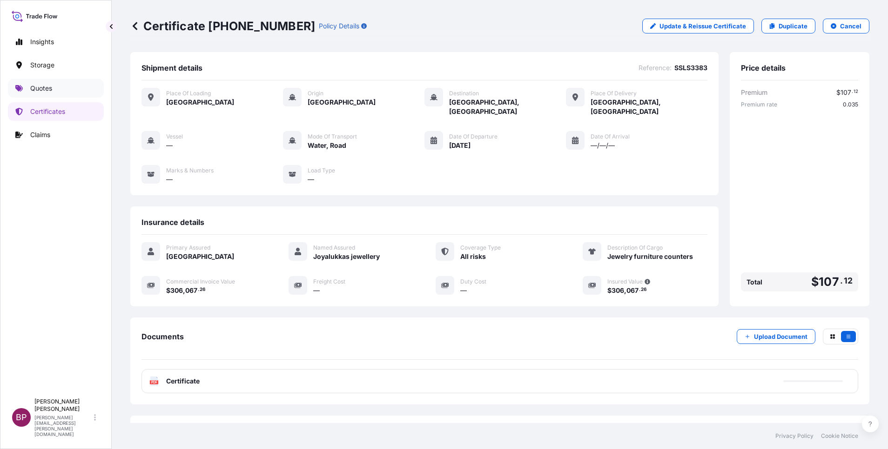
click at [47, 88] on p "Quotes" at bounding box center [41, 88] width 22 height 9
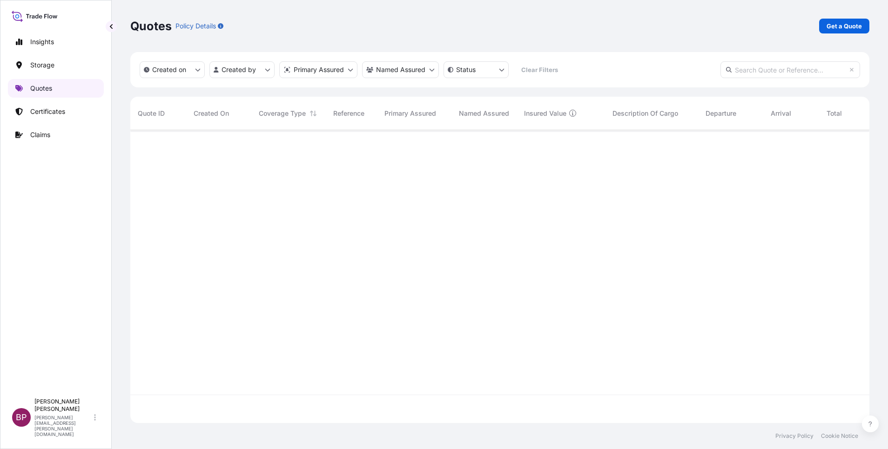
scroll to position [288, 728]
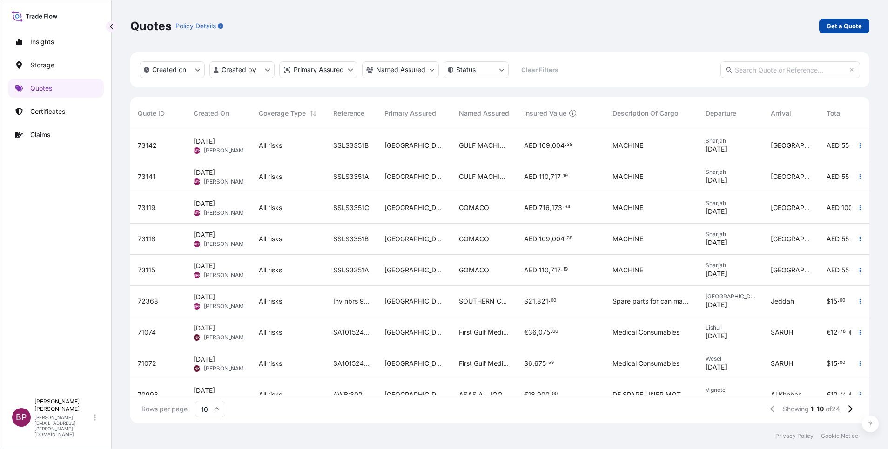
click at [854, 25] on p "Get a Quote" at bounding box center [843, 25] width 35 height 9
select select "Water"
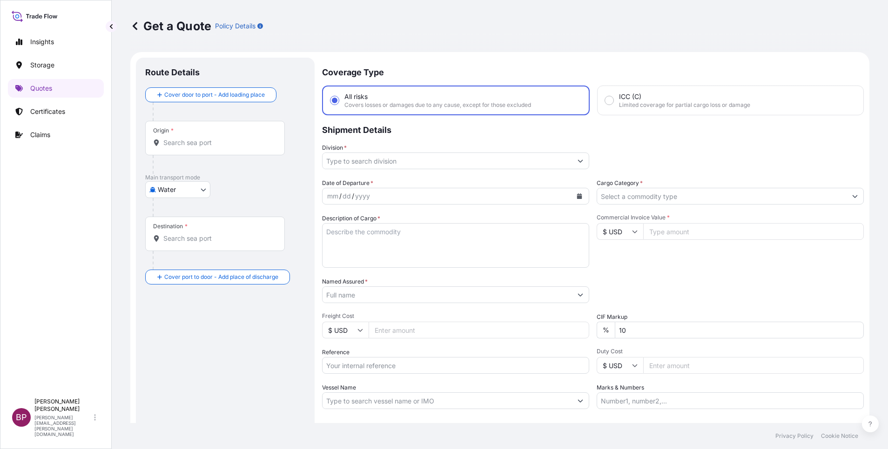
scroll to position [15, 0]
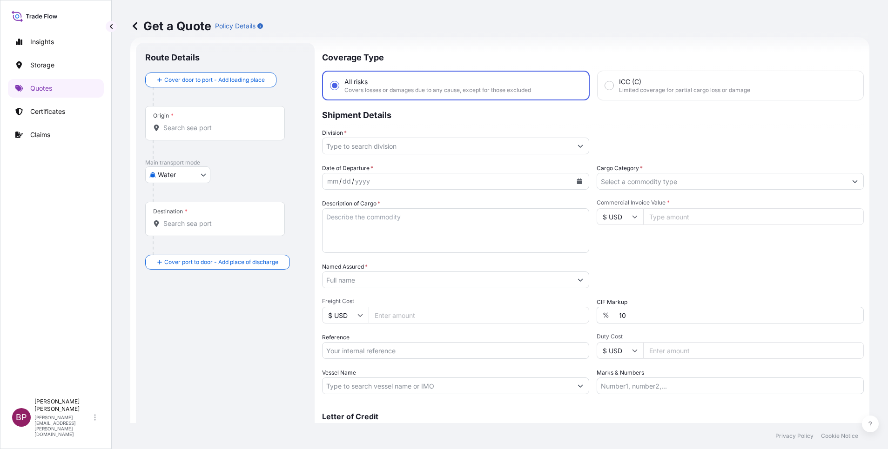
click at [398, 352] on input "Reference" at bounding box center [455, 350] width 267 height 17
paste input "SSLS3320A BL:MEDUOI215197"
type input "SSLS3320A BL:MEDUOI215197"
click at [402, 282] on input "Named Assured *" at bounding box center [446, 280] width 249 height 17
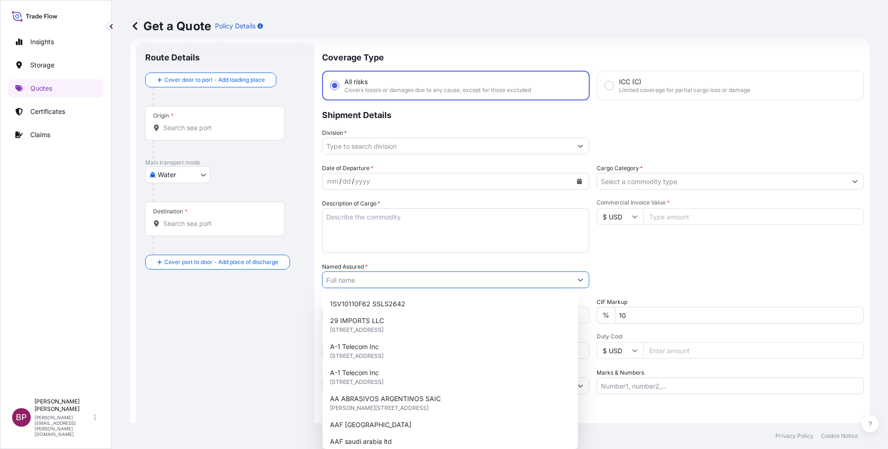
paste input "SAUDI FACTORY ALUMINIUM CONTAINERS"
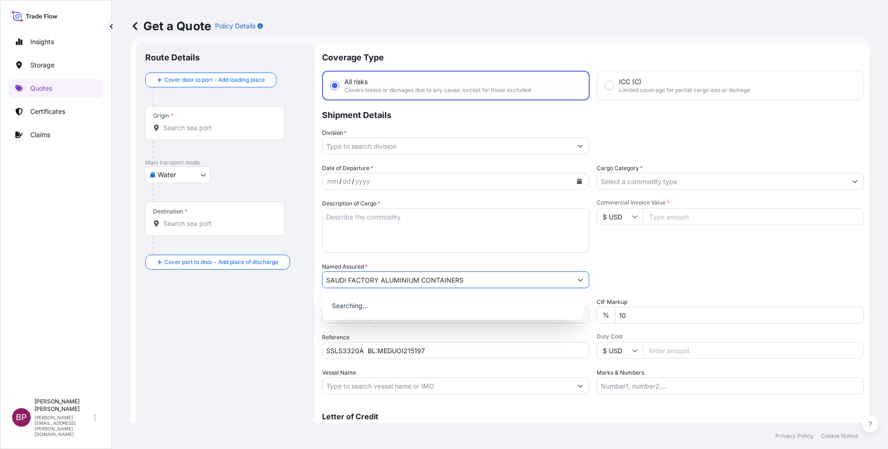
type input "SAUDI FACTORY ALUMINIUM CONTAINERS"
click at [450, 234] on textarea "Description of Cargo *" at bounding box center [455, 230] width 267 height 45
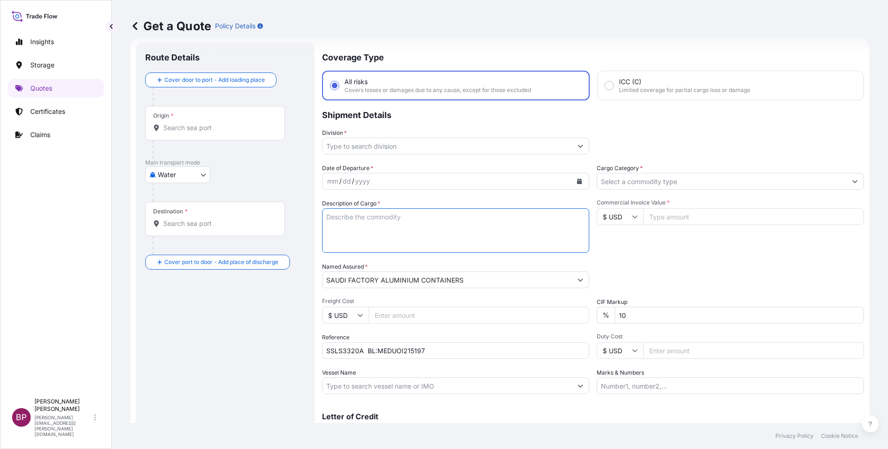
paste textarea "Printing Machine"
type textarea "Printing Machine"
click at [629, 221] on input "$ USD" at bounding box center [619, 216] width 47 height 17
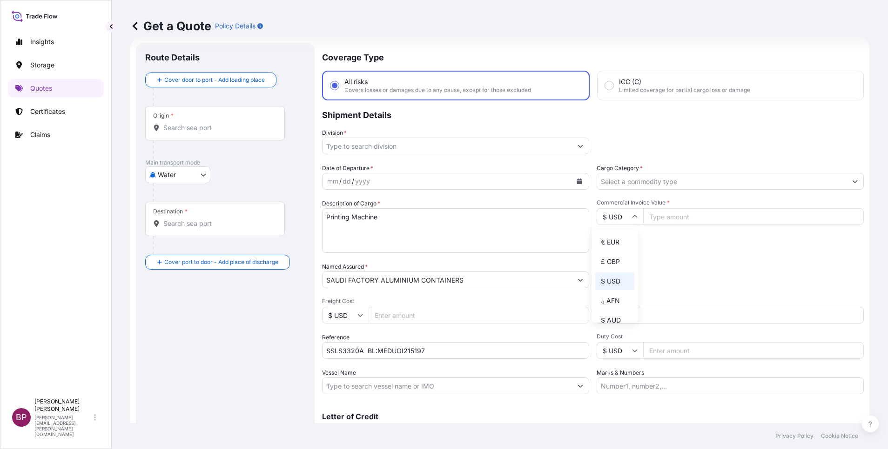
drag, startPoint x: 607, startPoint y: 252, endPoint x: 666, endPoint y: 225, distance: 64.8
click at [608, 251] on div "€ EUR" at bounding box center [614, 243] width 39 height 18
type input "€ EUR"
click at [675, 220] on input "Commercial Invoice Value *" at bounding box center [753, 216] width 221 height 17
paste input "1995000"
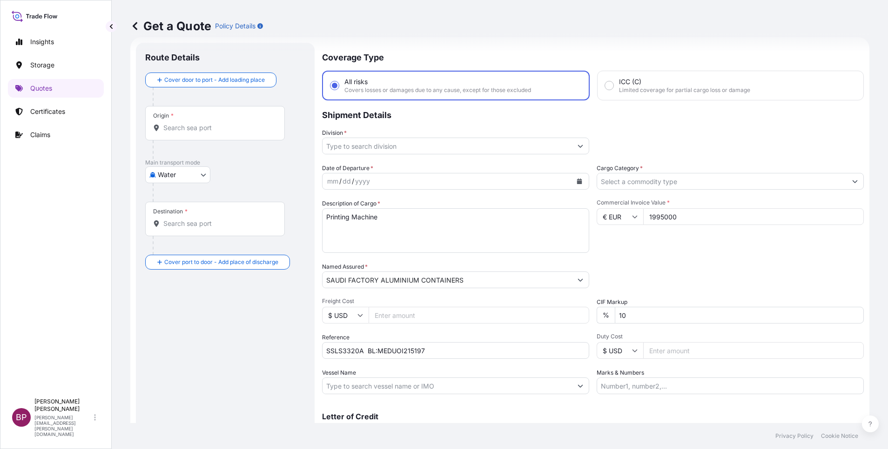
type input "1995000"
click at [578, 180] on button "Calendar" at bounding box center [579, 181] width 15 height 15
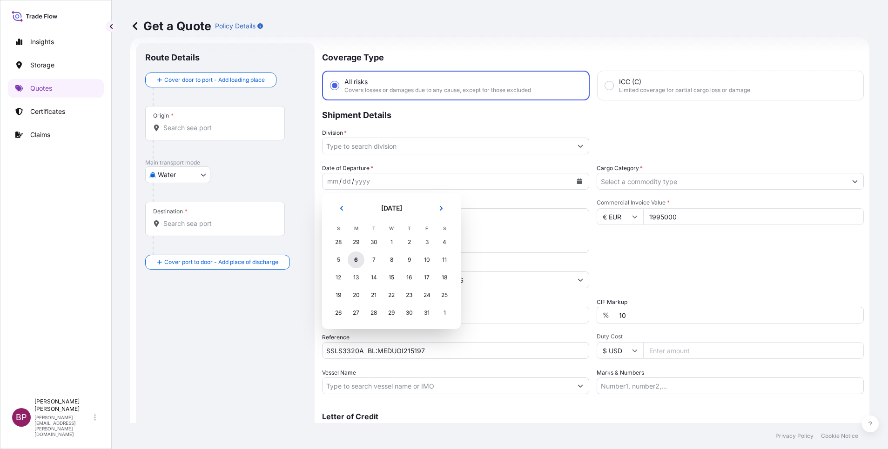
click at [356, 257] on div "6" at bounding box center [356, 260] width 17 height 17
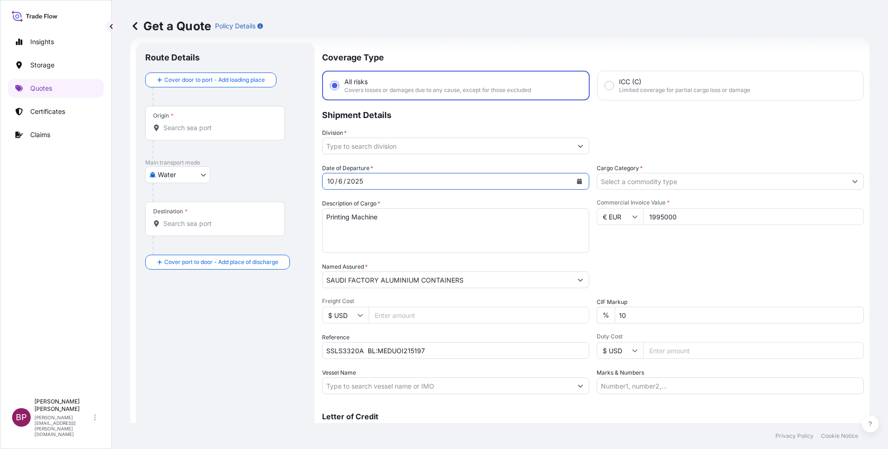
click at [852, 181] on icon "Show suggestions" at bounding box center [855, 182] width 6 height 6
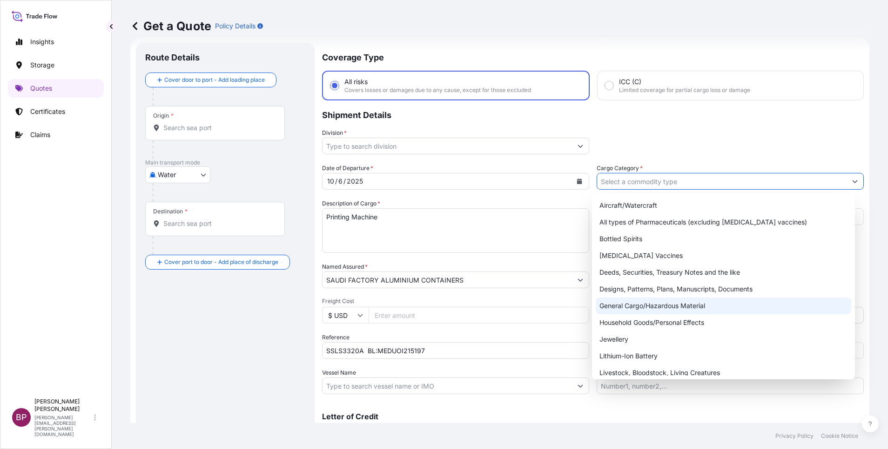
click at [656, 303] on div "General Cargo/Hazardous Material" at bounding box center [723, 306] width 255 height 17
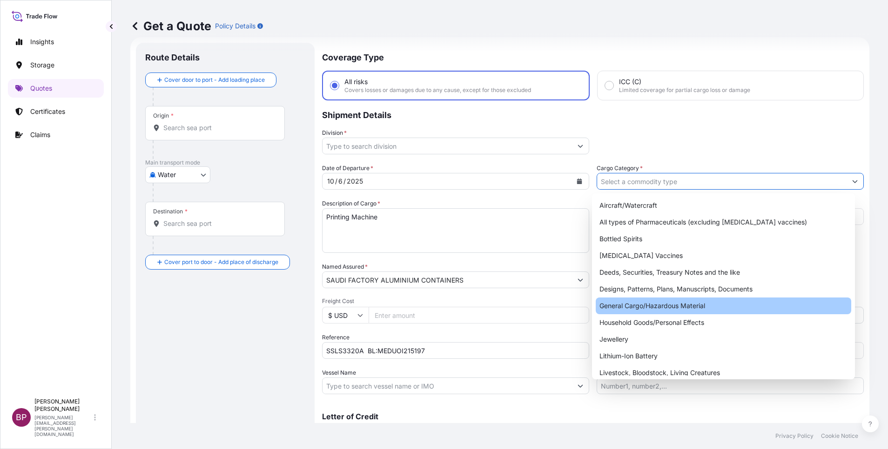
type input "General Cargo/Hazardous Material"
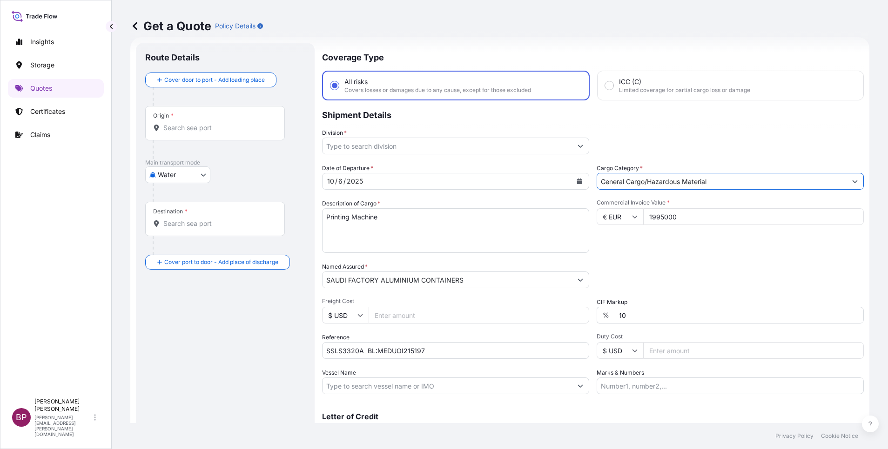
click at [577, 147] on icon "Show suggestions" at bounding box center [580, 146] width 6 height 6
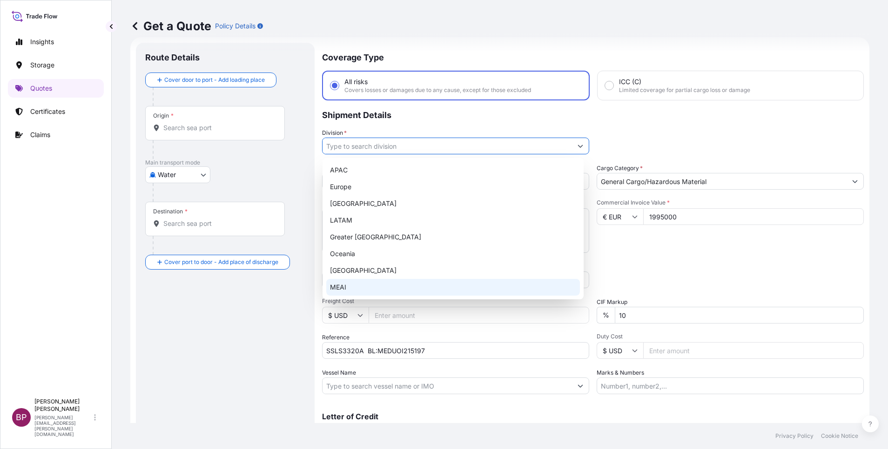
click at [372, 291] on div "MEAI" at bounding box center [453, 287] width 254 height 17
type input "MEAI"
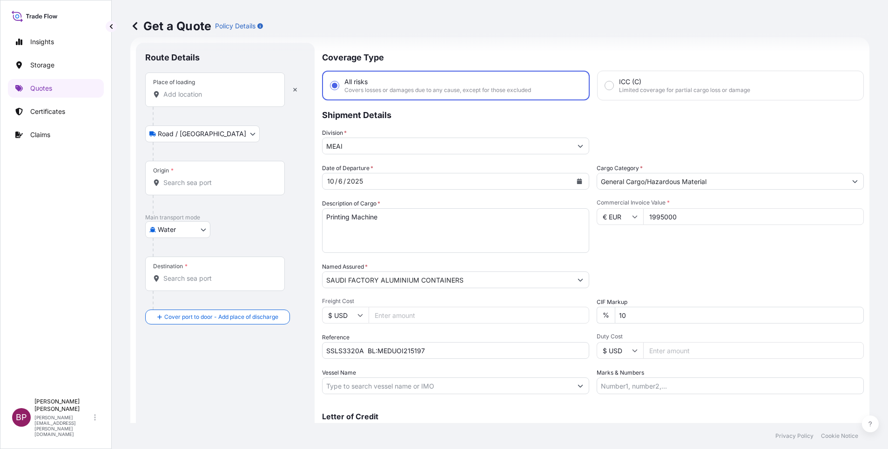
click at [210, 98] on input "Place of loading" at bounding box center [218, 94] width 110 height 9
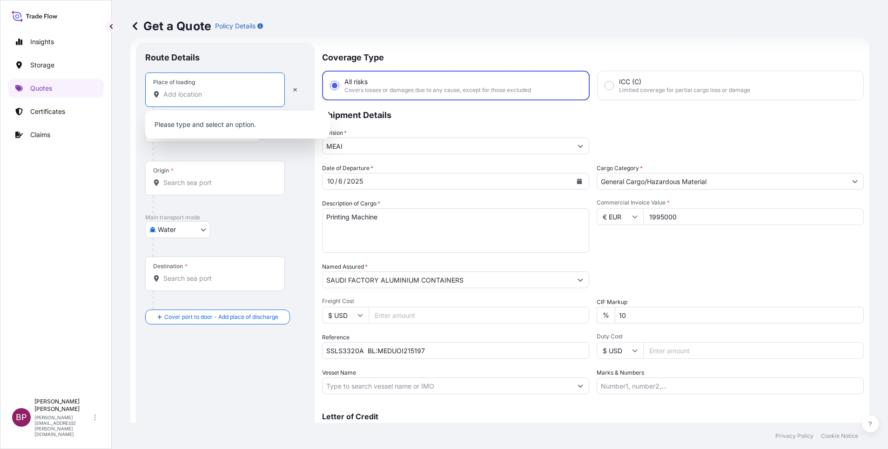
paste input "[GEOGRAPHIC_DATA]"
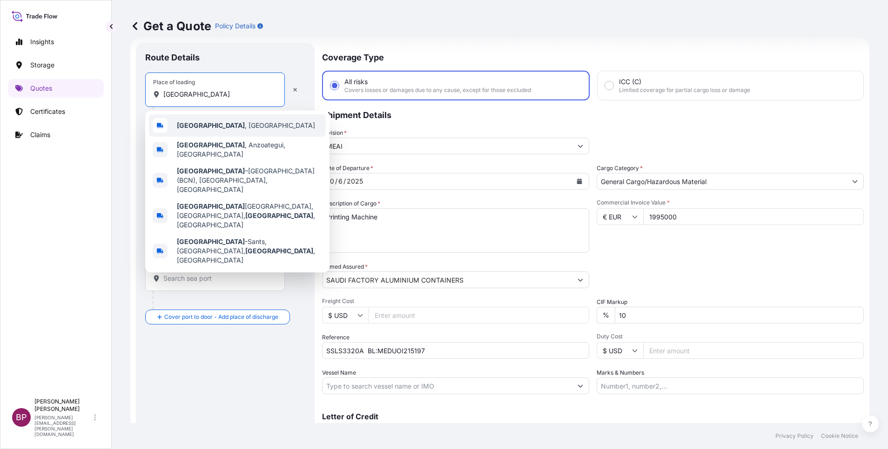
click at [231, 129] on div "[GEOGRAPHIC_DATA] , [GEOGRAPHIC_DATA]" at bounding box center [237, 125] width 177 height 22
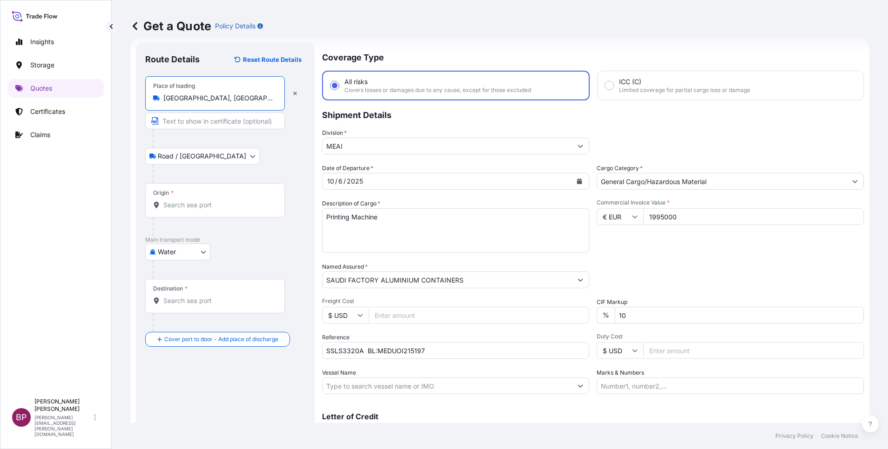
type input "[GEOGRAPHIC_DATA], [GEOGRAPHIC_DATA]"
click at [221, 209] on input "Origin *" at bounding box center [218, 205] width 110 height 9
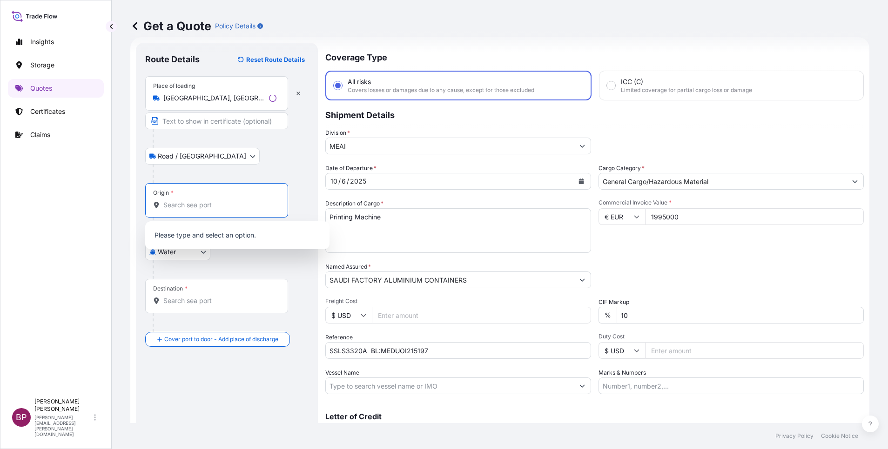
paste input "[GEOGRAPHIC_DATA]"
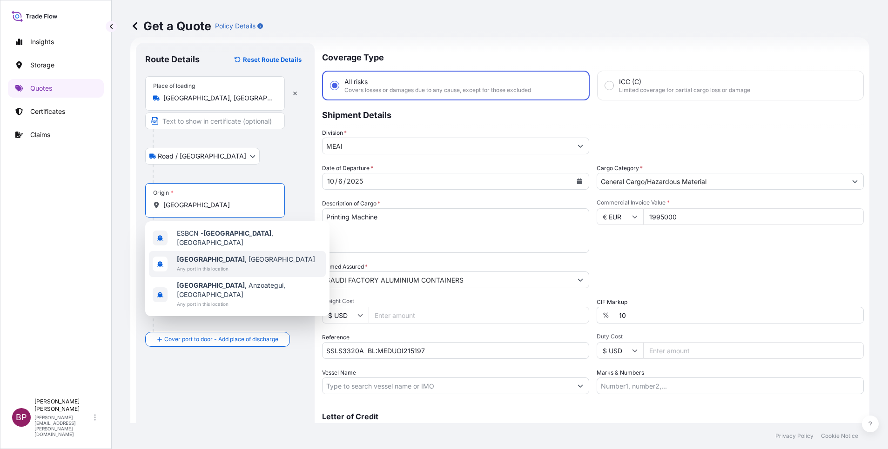
click at [204, 255] on b "[GEOGRAPHIC_DATA]" at bounding box center [211, 259] width 68 height 8
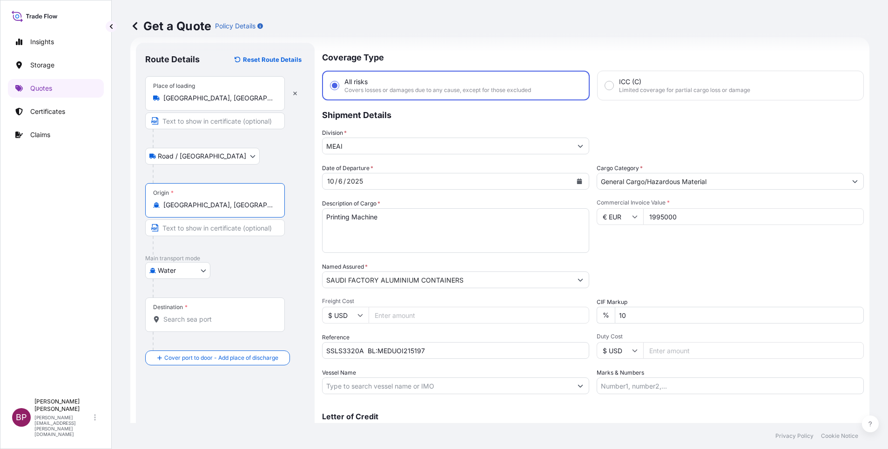
type input "[GEOGRAPHIC_DATA], [GEOGRAPHIC_DATA]"
click at [211, 323] on input "Destination *" at bounding box center [218, 319] width 110 height 9
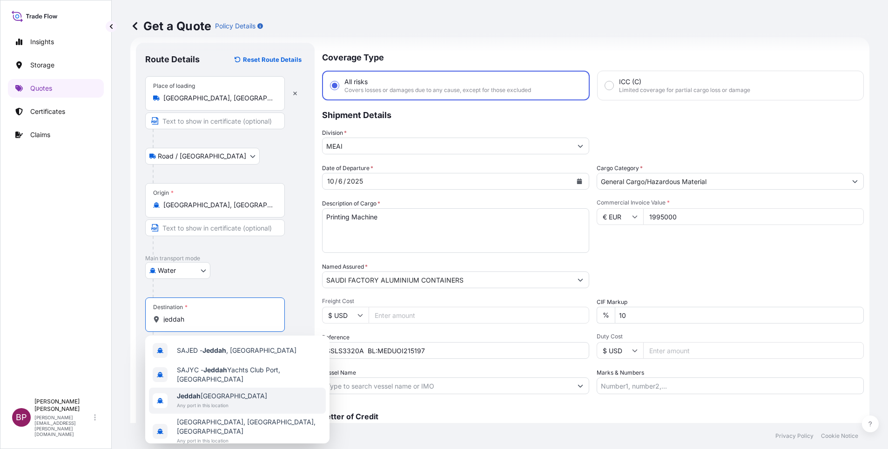
click at [226, 402] on span "Any port in this location" at bounding box center [222, 405] width 90 height 9
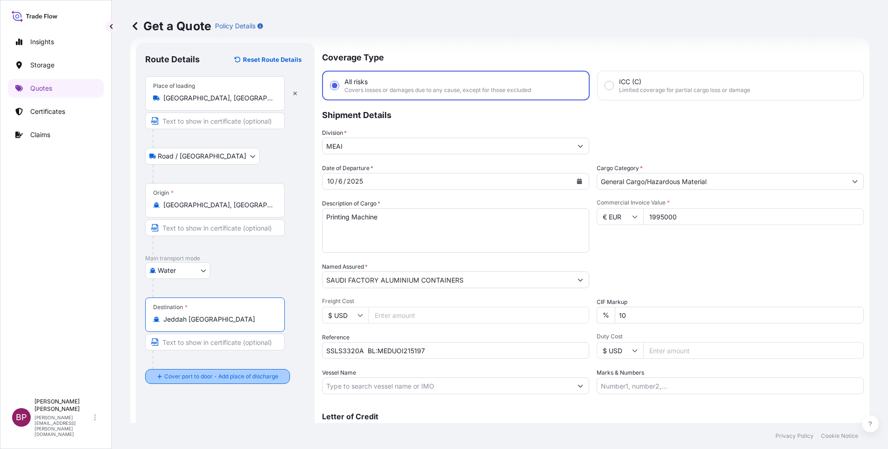
type input "Jeddah [GEOGRAPHIC_DATA]"
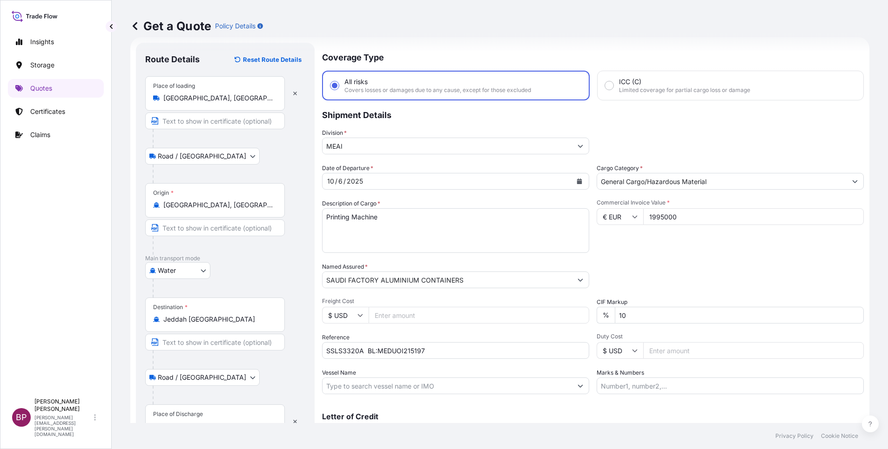
click at [199, 417] on div "Place of Discharge" at bounding box center [178, 414] width 50 height 7
click at [199, 422] on input "Place of Discharge" at bounding box center [218, 426] width 110 height 9
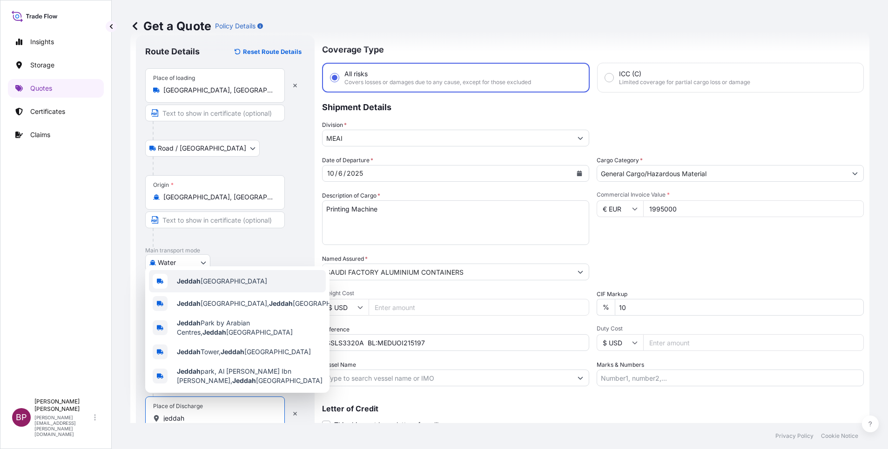
click at [236, 281] on span "Jeddah [GEOGRAPHIC_DATA]" at bounding box center [222, 281] width 90 height 9
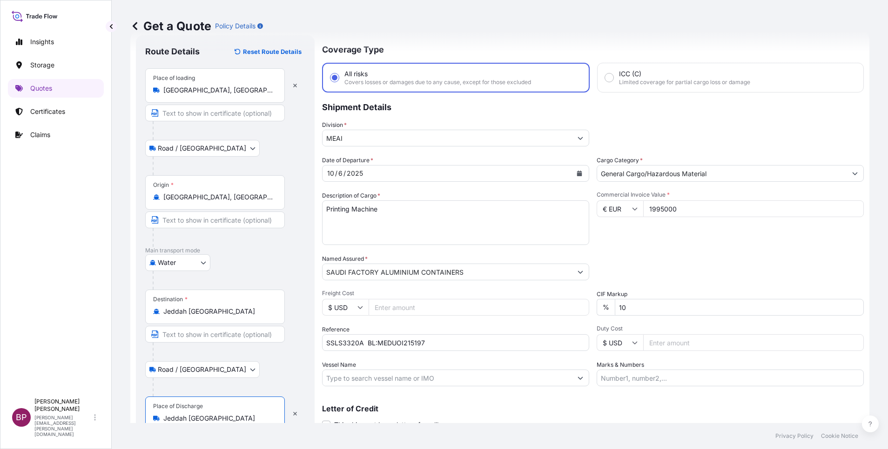
type input "Jeddah [GEOGRAPHIC_DATA]"
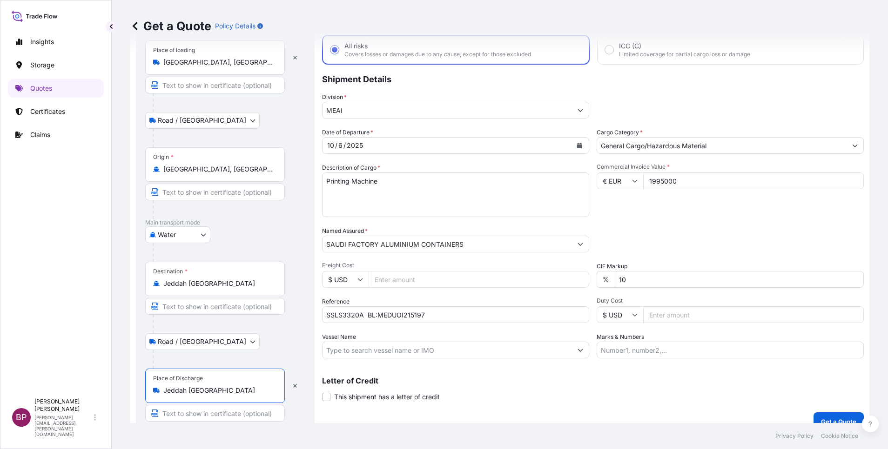
scroll to position [64, 0]
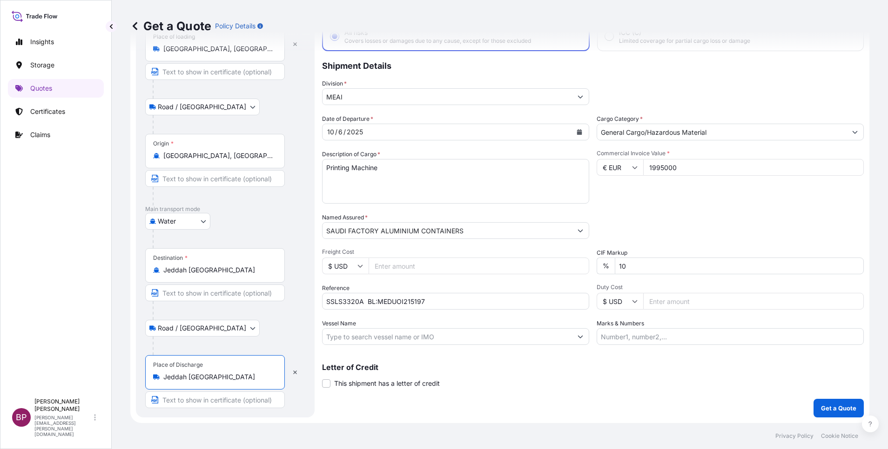
click at [737, 405] on div "Coverage Type All risks Covers losses or damages due to any cause, except for t…" at bounding box center [593, 205] width 542 height 424
click at [842, 407] on p "Get a Quote" at bounding box center [838, 408] width 35 height 9
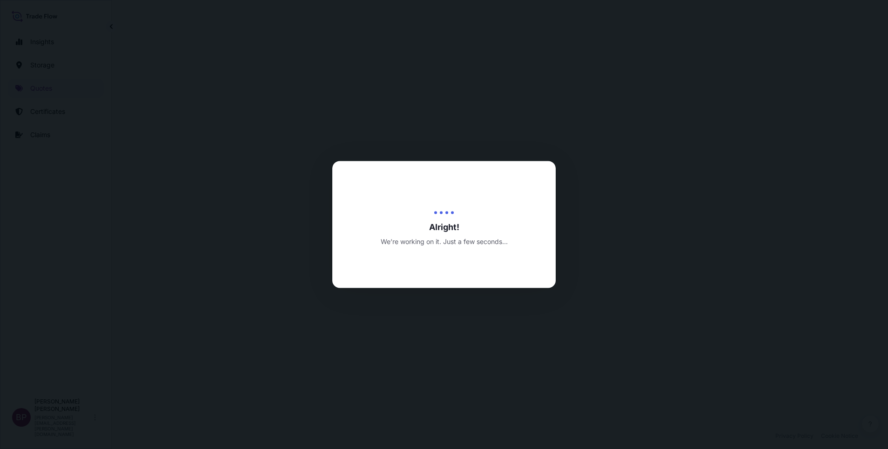
select select "Road / [GEOGRAPHIC_DATA]"
select select "Water"
select select "Road / [GEOGRAPHIC_DATA]"
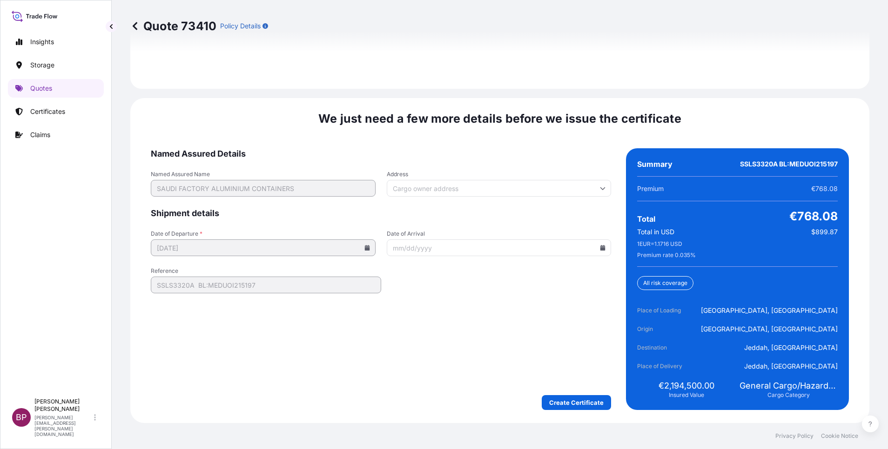
scroll to position [1427, 0]
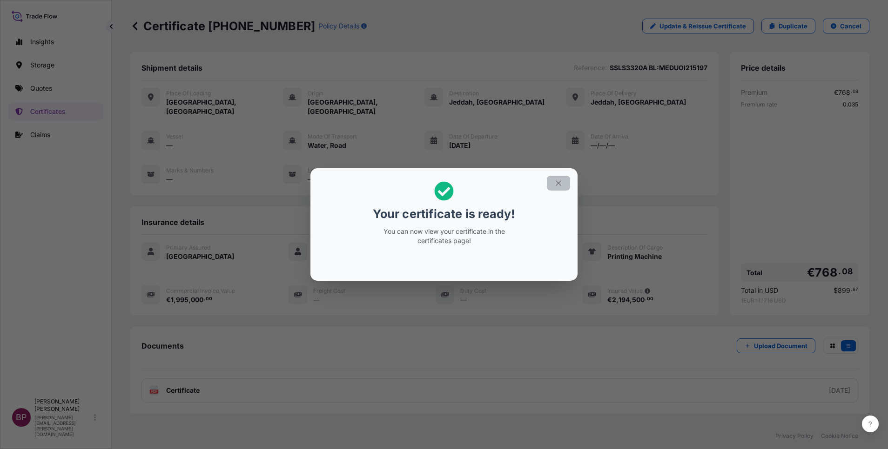
click at [560, 185] on icon "button" at bounding box center [558, 183] width 5 height 5
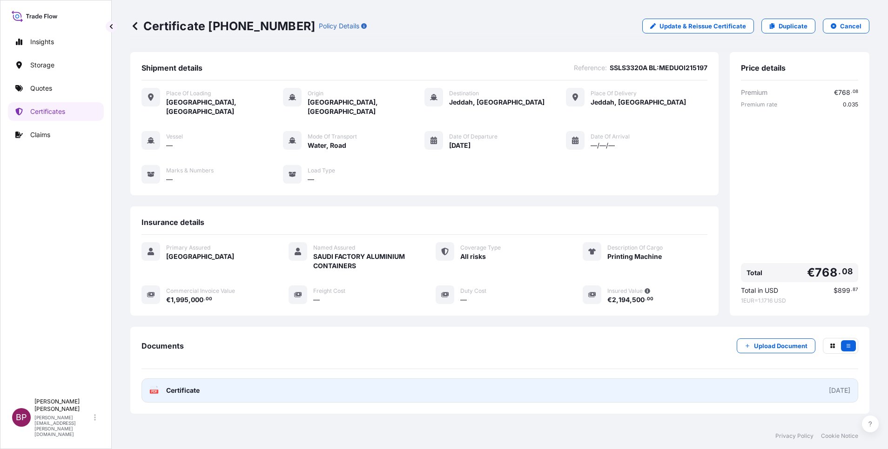
click at [189, 386] on span "Certificate" at bounding box center [182, 390] width 33 height 9
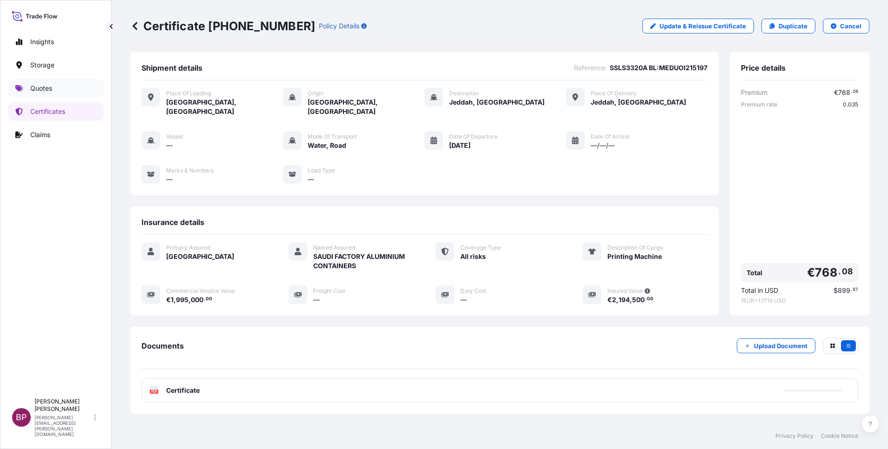
click at [47, 87] on p "Quotes" at bounding box center [41, 88] width 22 height 9
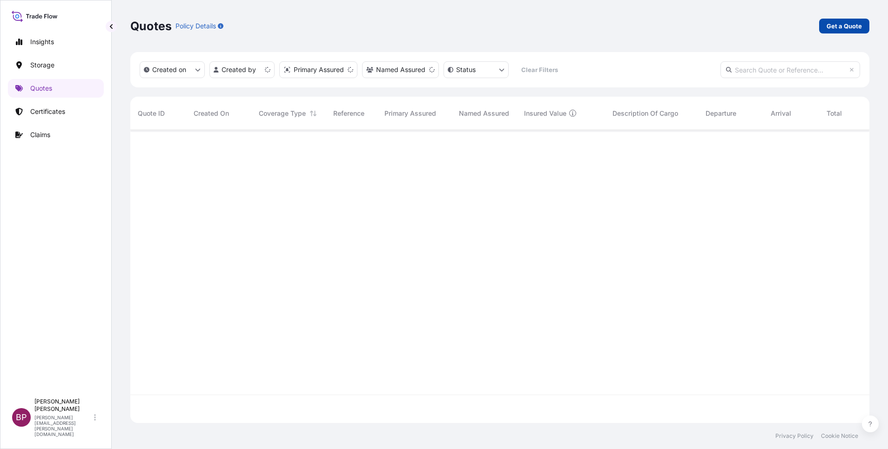
scroll to position [288, 728]
click at [842, 23] on p "Get a Quote" at bounding box center [843, 25] width 35 height 9
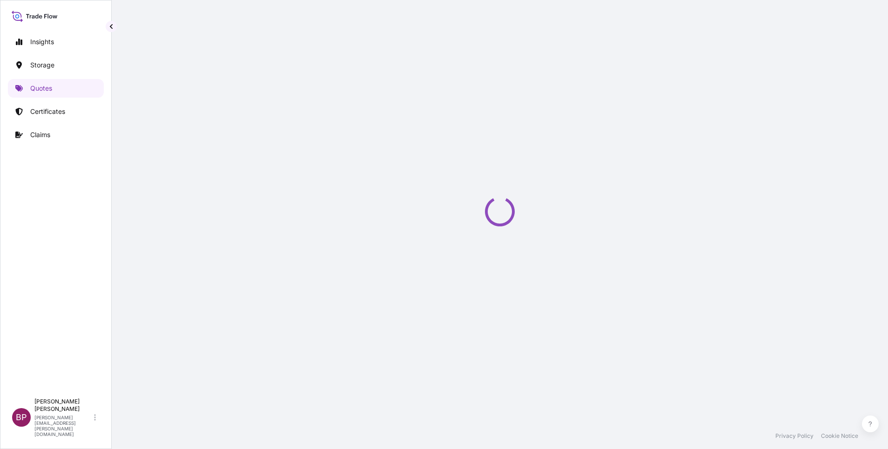
select select "Water"
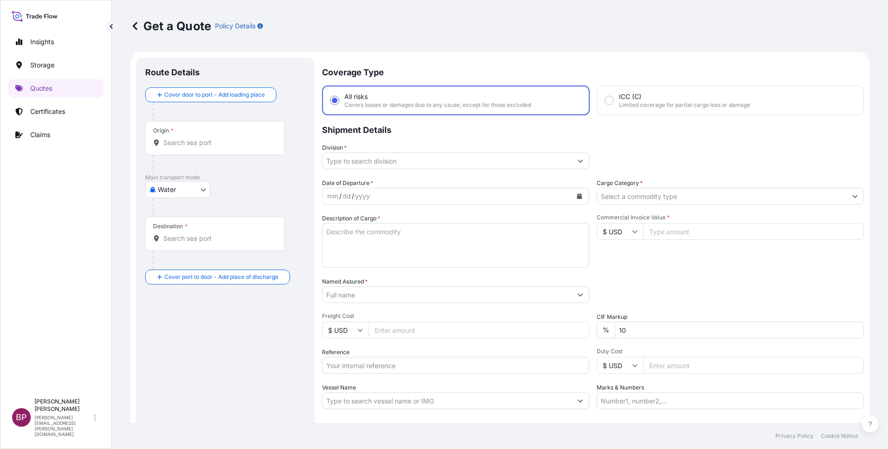
scroll to position [15, 0]
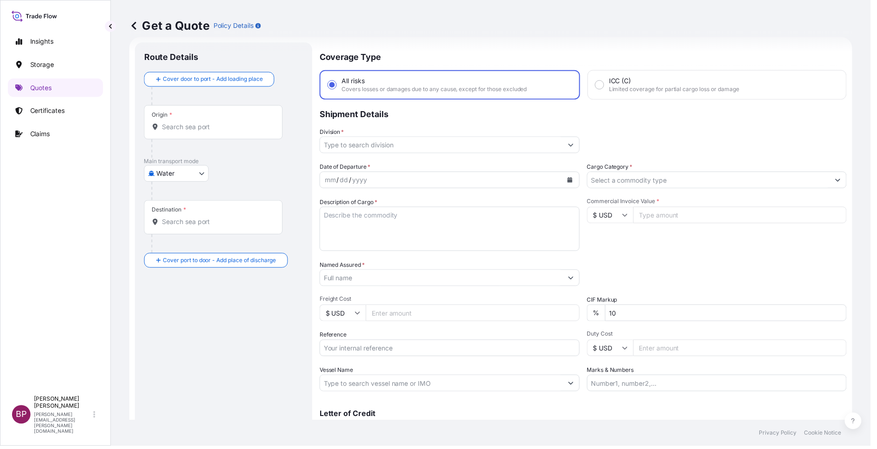
click at [388, 281] on input "Named Assured *" at bounding box center [444, 280] width 244 height 17
paste input "DALLAH TRANE MANUFACTURING"
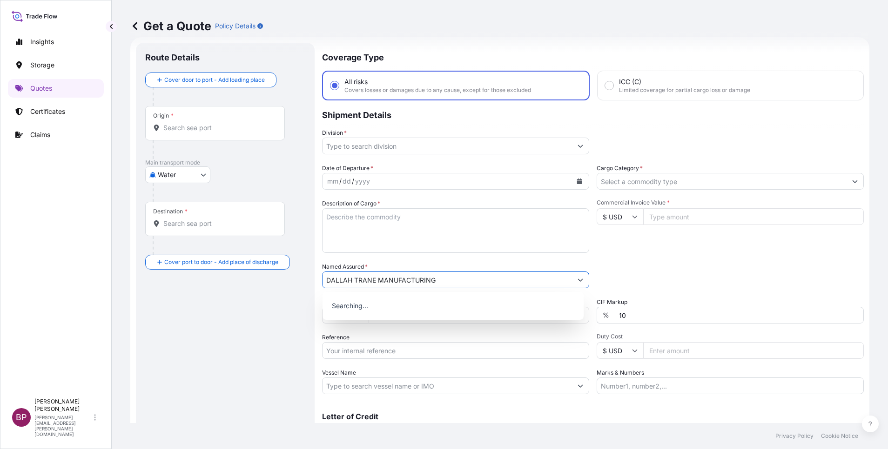
type input "DALLAH TRANE MANUFACTURING"
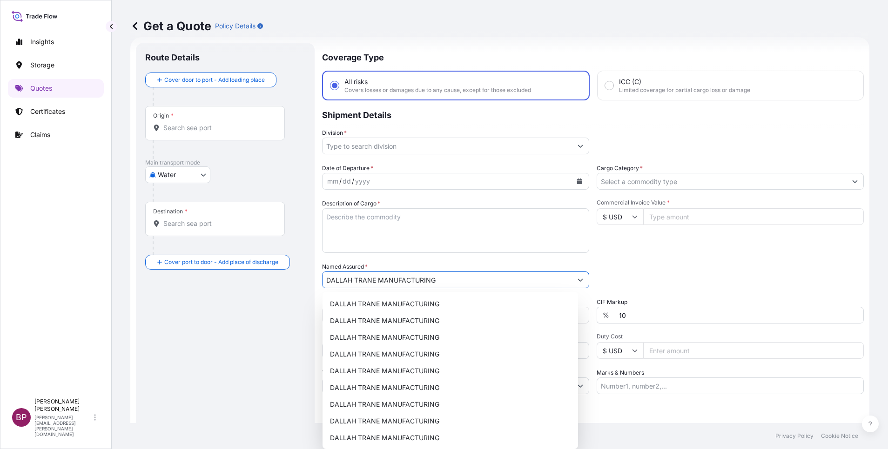
click at [616, 217] on input "$ USD" at bounding box center [619, 216] width 47 height 17
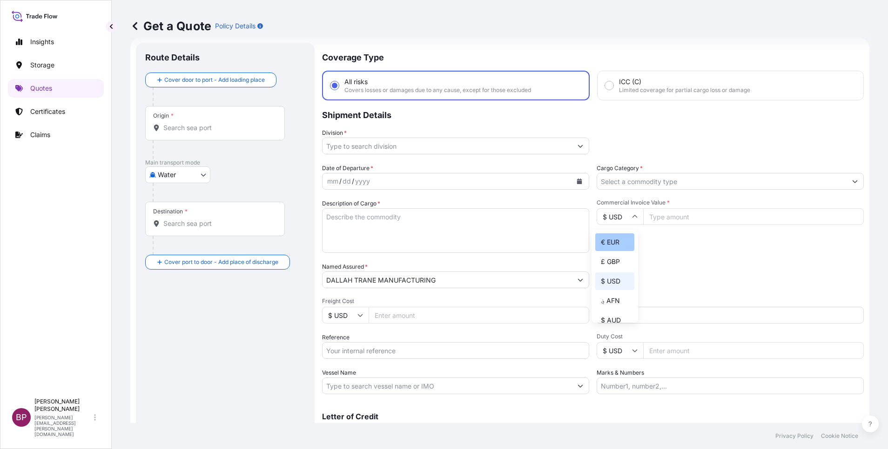
click at [609, 248] on div "€ EUR" at bounding box center [614, 243] width 39 height 18
type input "€ EUR"
click at [678, 221] on input "Commercial Invoice Value *" at bounding box center [753, 216] width 221 height 17
paste input "9911"
type input "9911"
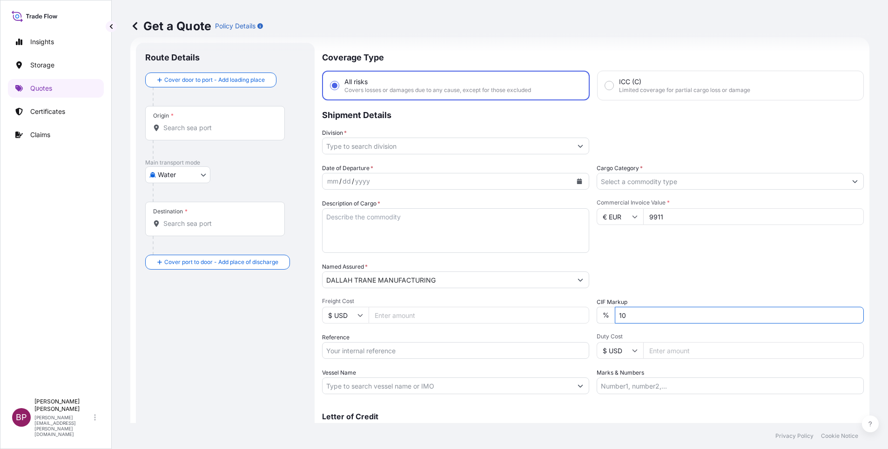
drag, startPoint x: 645, startPoint y: 316, endPoint x: 451, endPoint y: 276, distance: 198.1
click at [505, 295] on div "Date of Departure * mm / dd / yyyy Cargo Category * Description of Cargo * Comm…" at bounding box center [593, 279] width 542 height 231
type input "0"
click at [411, 237] on textarea "Description of Cargo *" at bounding box center [455, 230] width 267 height 45
paste textarea "PLATE HEAT EXCHANGER"
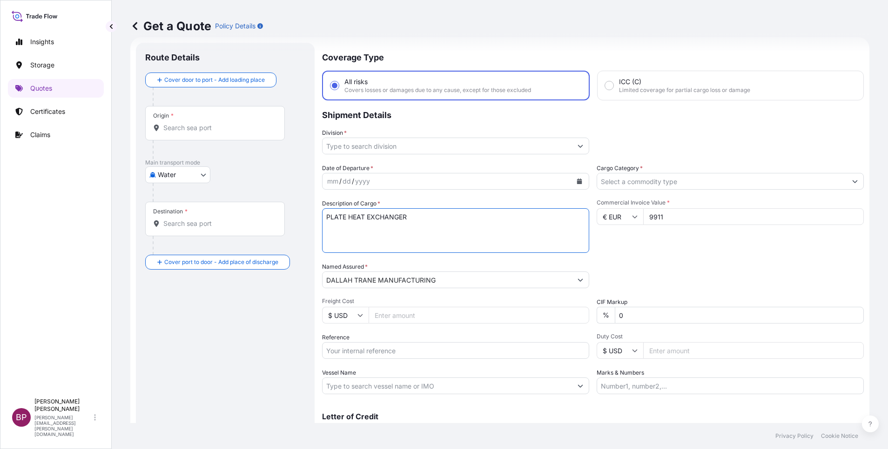
type textarea "PLATE HEAT EXCHANGER"
click at [574, 184] on button "Calendar" at bounding box center [579, 181] width 15 height 15
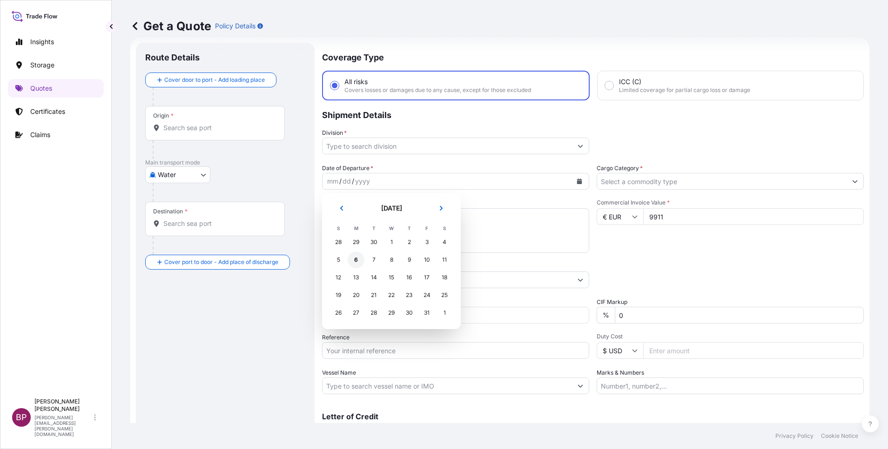
click at [355, 260] on div "6" at bounding box center [356, 260] width 17 height 17
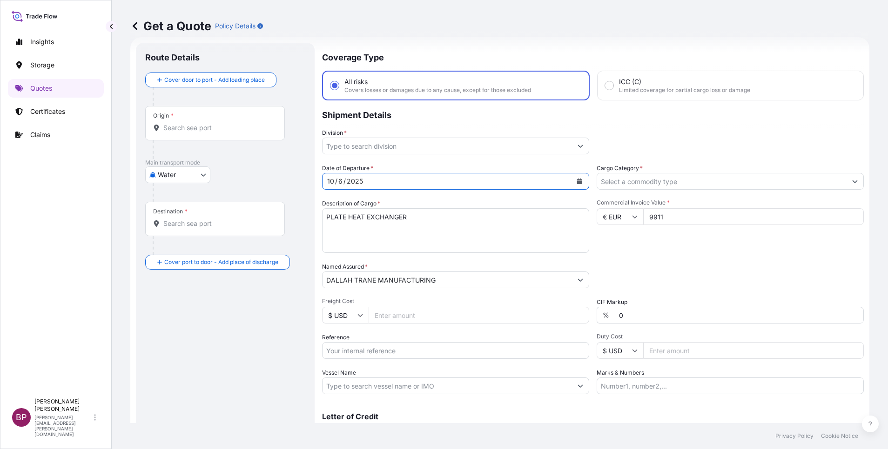
click at [751, 185] on input "Cargo Category *" at bounding box center [721, 181] width 249 height 17
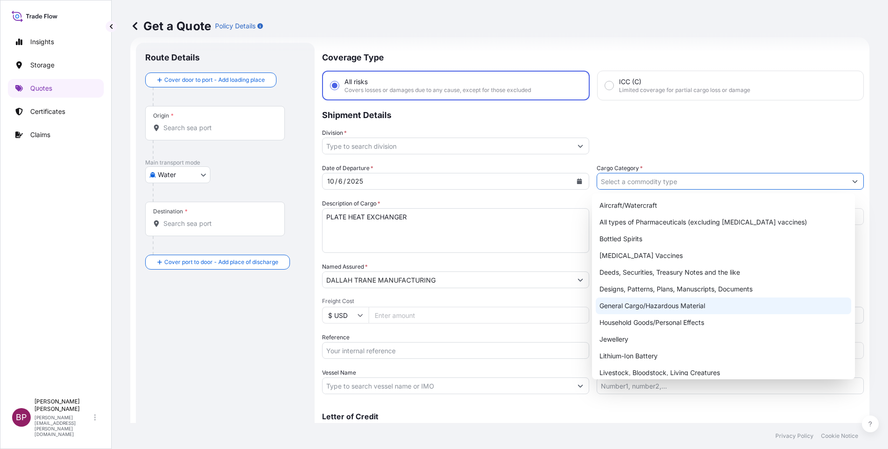
click at [679, 310] on div "General Cargo/Hazardous Material" at bounding box center [723, 306] width 255 height 17
type input "General Cargo/Hazardous Material"
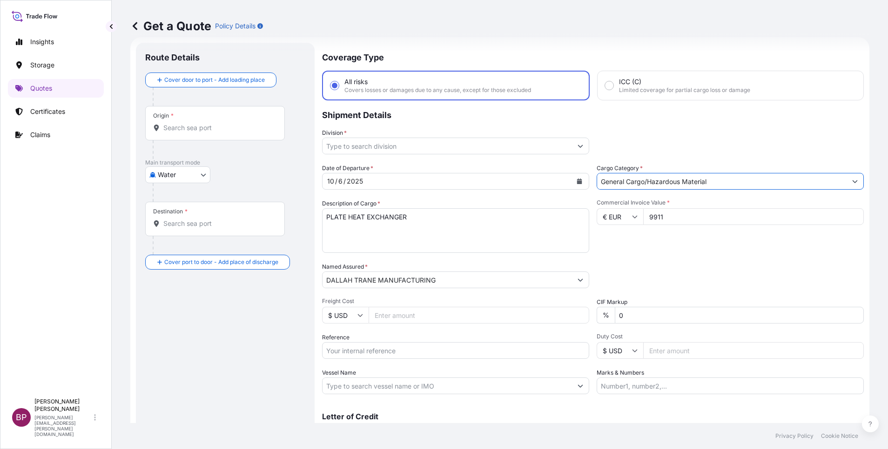
click at [572, 147] on button "Show suggestions" at bounding box center [580, 146] width 17 height 17
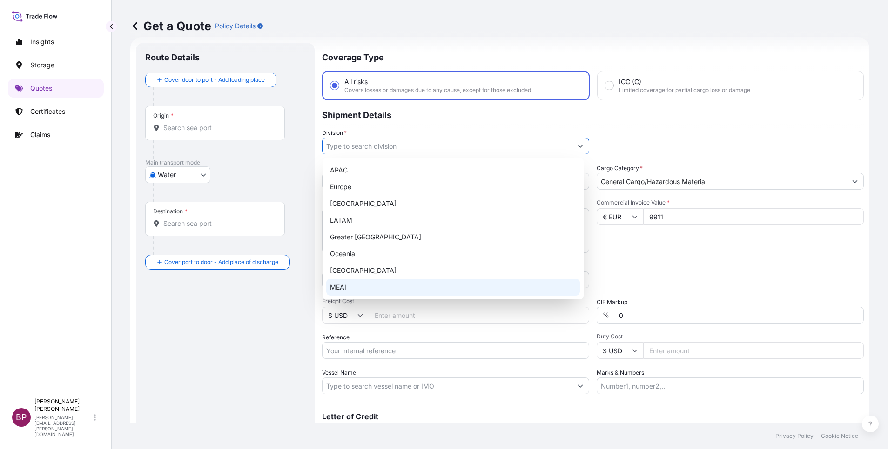
click at [381, 288] on div "MEAI" at bounding box center [453, 287] width 254 height 17
type input "MEAI"
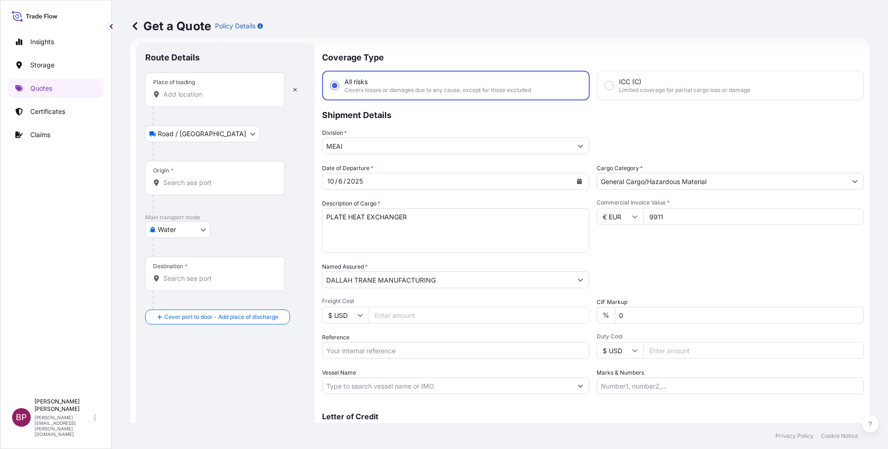
click at [202, 94] on input "Place of loading" at bounding box center [218, 94] width 110 height 9
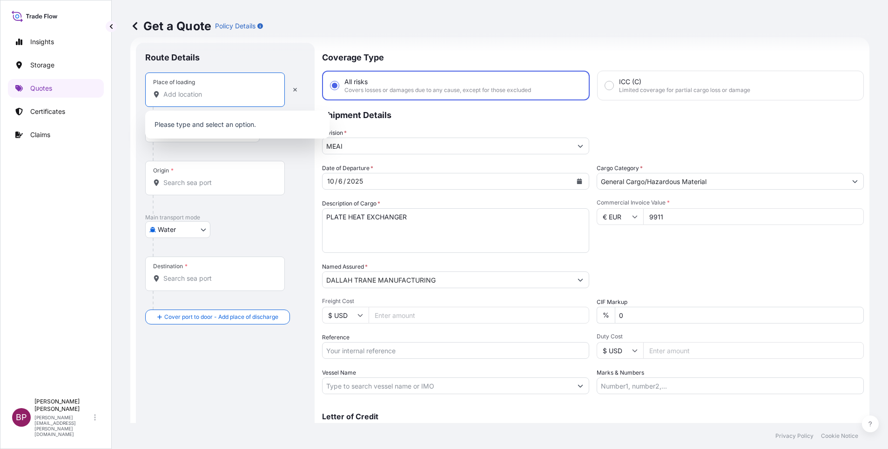
paste input "[GEOGRAPHIC_DATA]"
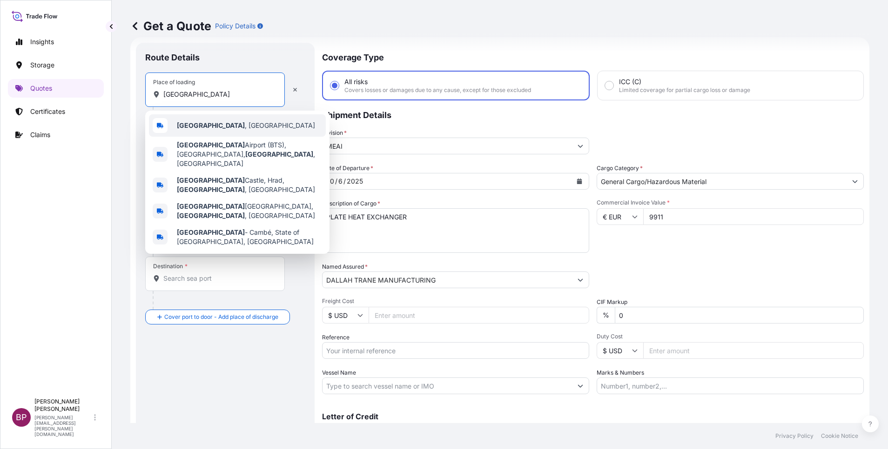
click at [249, 127] on div "[GEOGRAPHIC_DATA] , [GEOGRAPHIC_DATA]" at bounding box center [237, 125] width 177 height 22
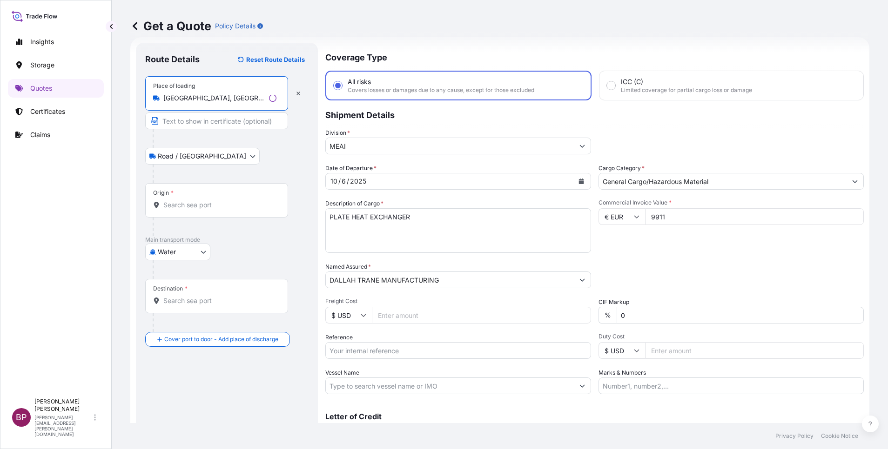
type input "[GEOGRAPHIC_DATA], [GEOGRAPHIC_DATA]"
click at [196, 200] on div "Origin *" at bounding box center [216, 200] width 143 height 34
click at [235, 204] on input "Origin *" at bounding box center [218, 205] width 110 height 9
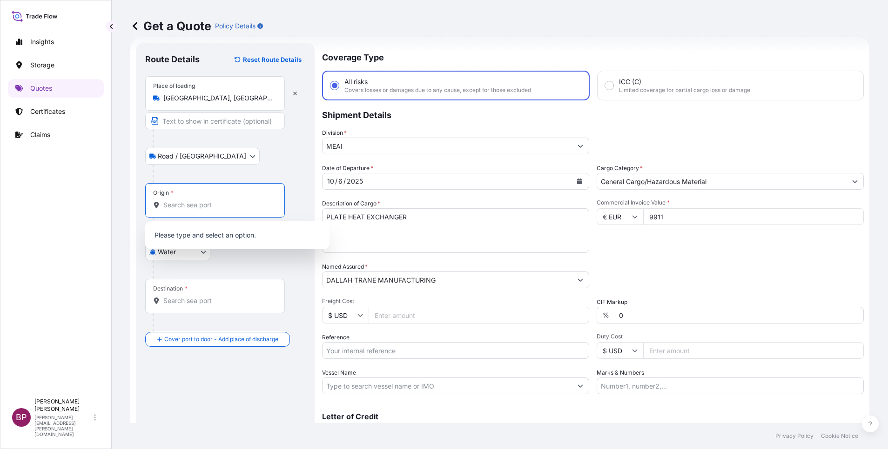
paste input "[GEOGRAPHIC_DATA]"
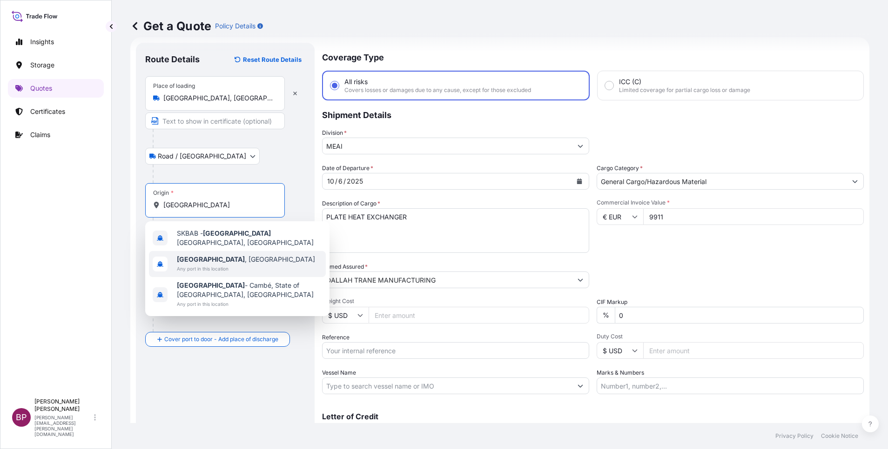
click at [239, 258] on div "[GEOGRAPHIC_DATA] , [GEOGRAPHIC_DATA] Any port in this location" at bounding box center [237, 264] width 177 height 26
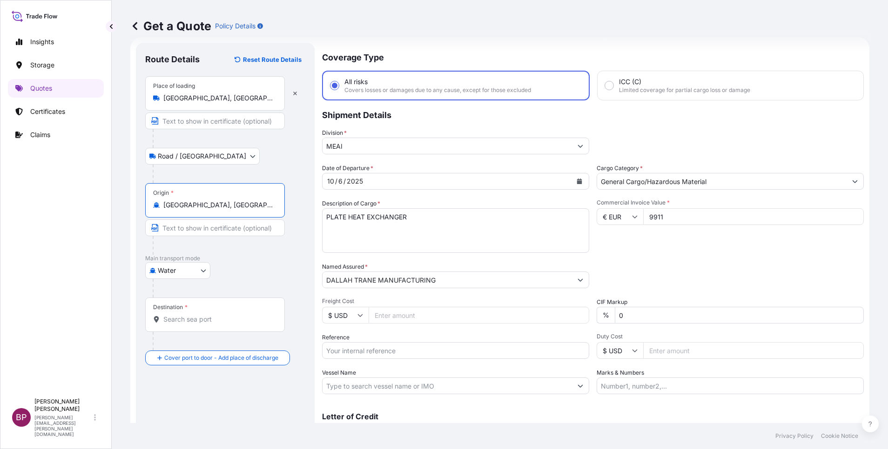
type input "[GEOGRAPHIC_DATA], [GEOGRAPHIC_DATA]"
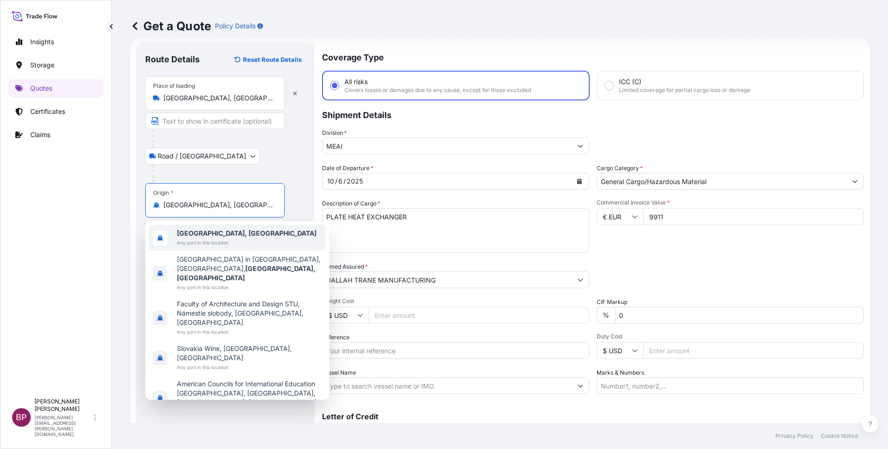
click at [230, 242] on span "Any port in this location" at bounding box center [247, 242] width 140 height 9
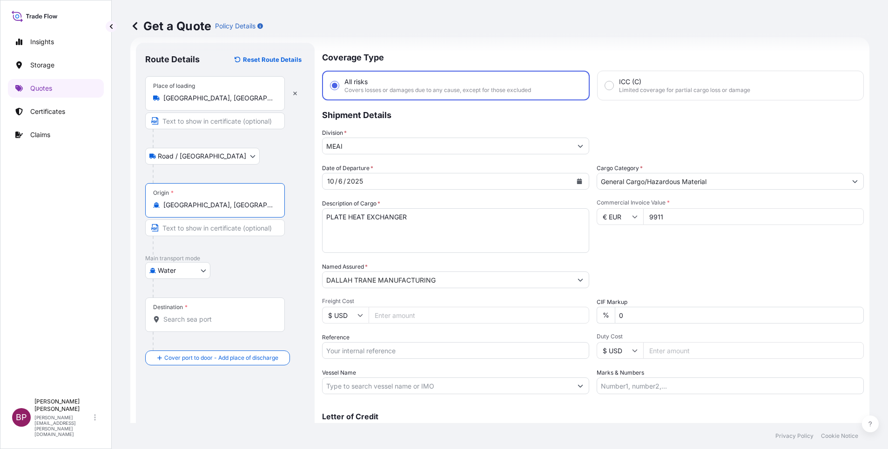
click at [203, 322] on input "Destination *" at bounding box center [218, 319] width 110 height 9
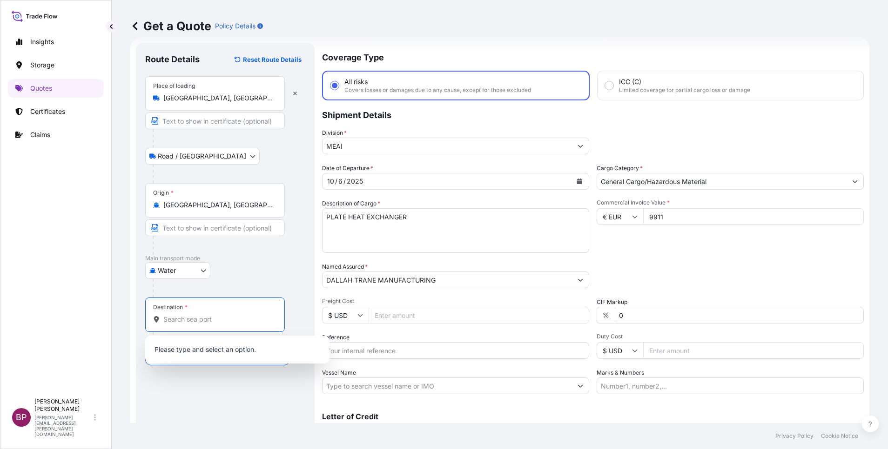
paste input "JEDDAH"
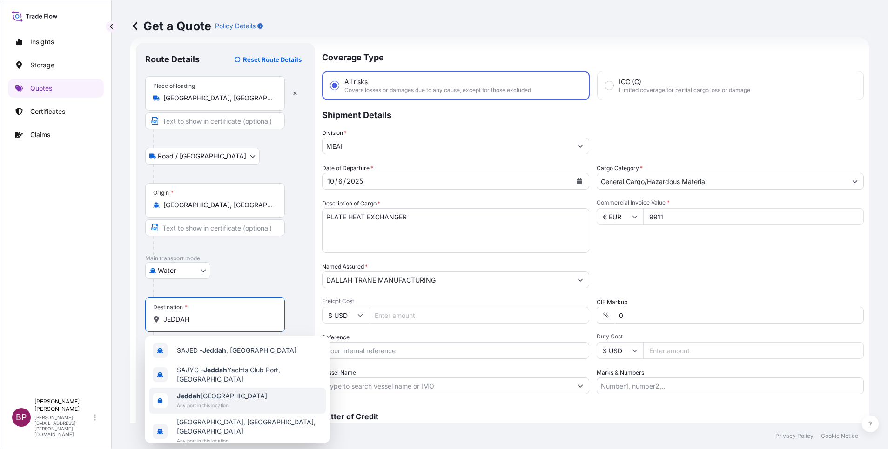
click at [214, 401] on span "Jeddah [GEOGRAPHIC_DATA]" at bounding box center [222, 396] width 90 height 9
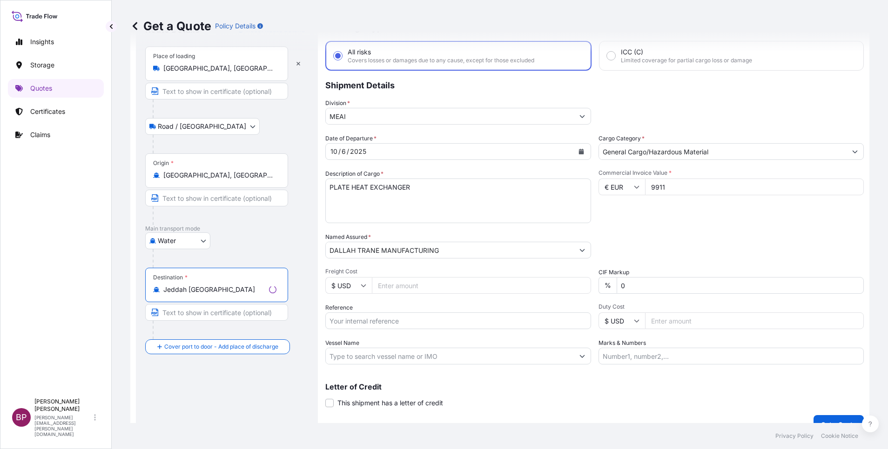
scroll to position [61, 0]
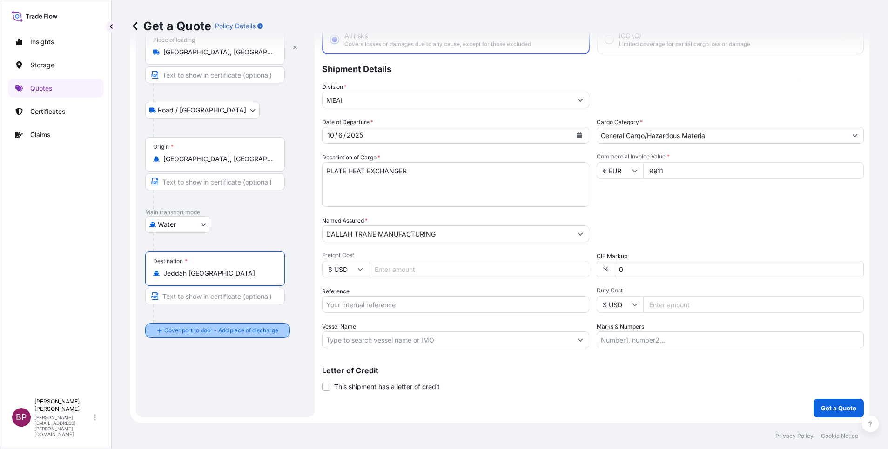
type input "Jeddah [GEOGRAPHIC_DATA]"
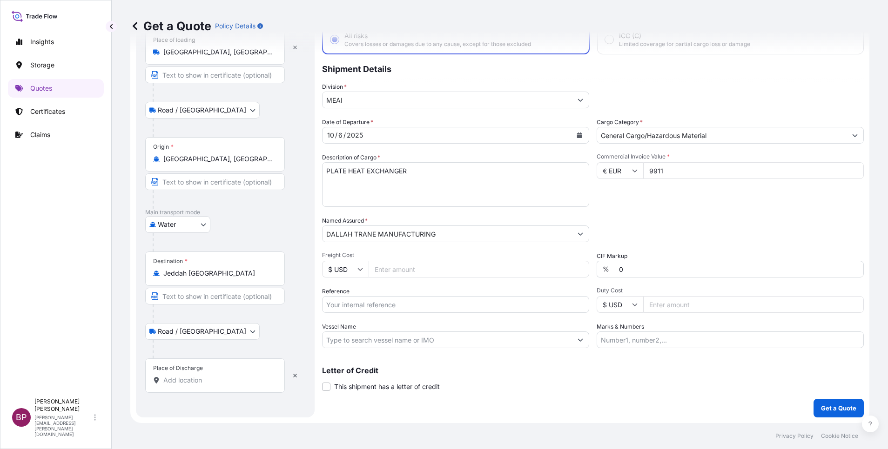
click at [206, 380] on input "Place of Discharge" at bounding box center [218, 380] width 110 height 9
paste input "JEDDAH"
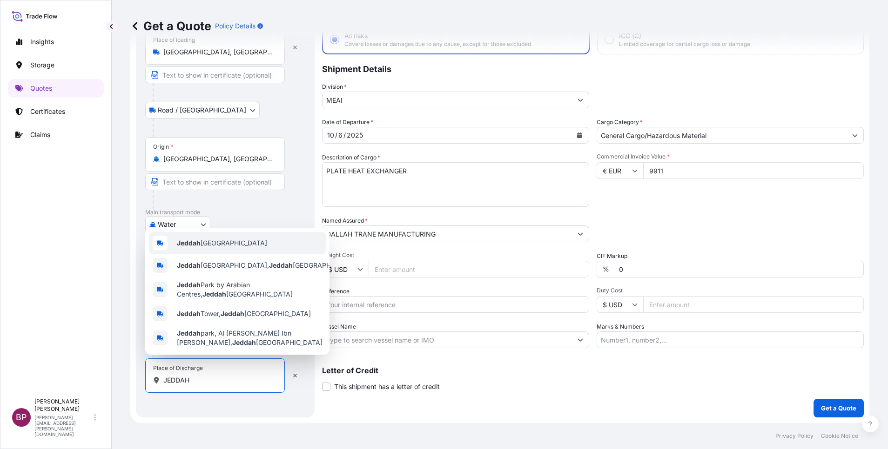
click at [230, 241] on span "Jeddah [GEOGRAPHIC_DATA]" at bounding box center [222, 243] width 90 height 9
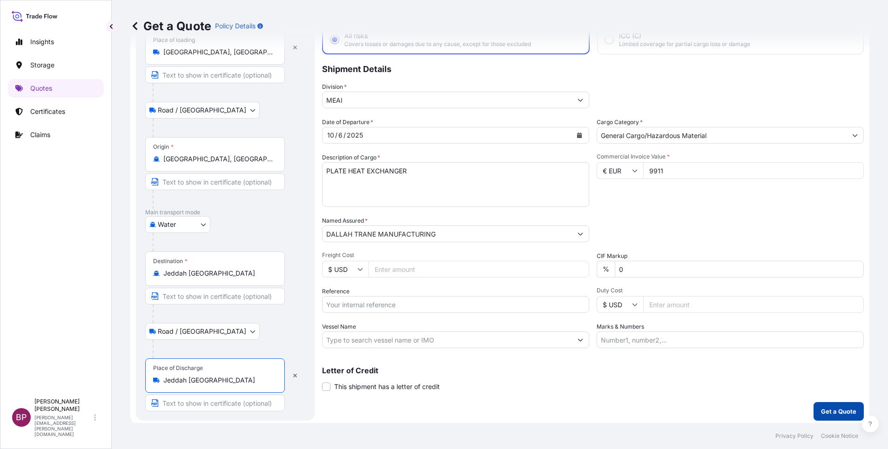
type input "Jeddah [GEOGRAPHIC_DATA]"
click at [832, 413] on p "Get a Quote" at bounding box center [838, 411] width 35 height 9
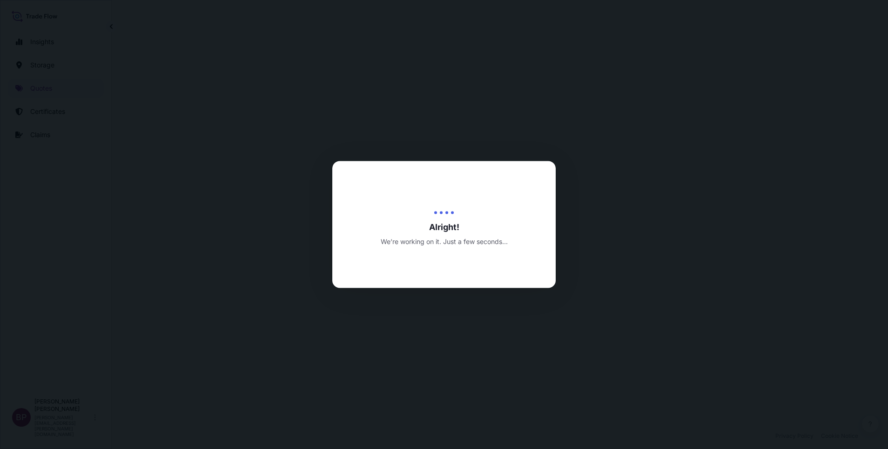
select select "Road / [GEOGRAPHIC_DATA]"
select select "Water"
select select "Road / [GEOGRAPHIC_DATA]"
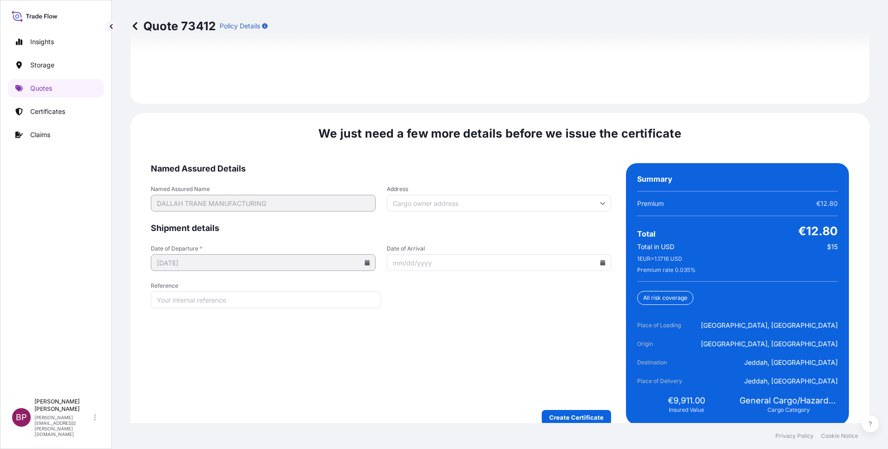
scroll to position [1427, 0]
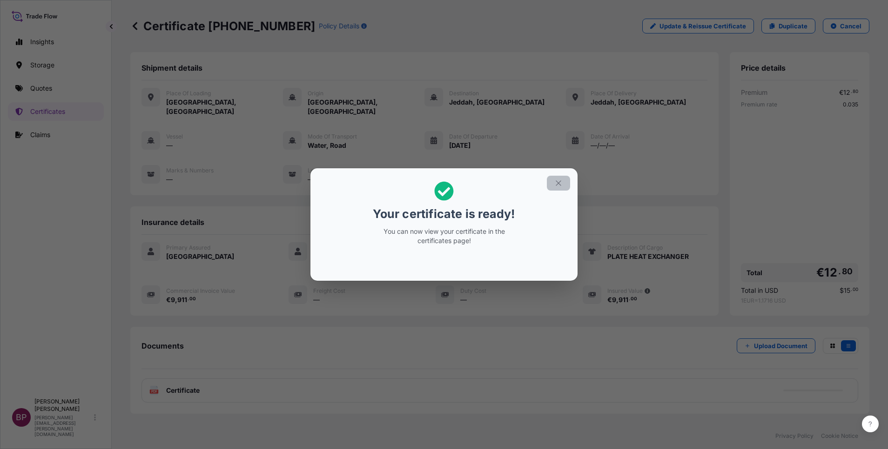
click at [557, 186] on icon "button" at bounding box center [558, 183] width 8 height 8
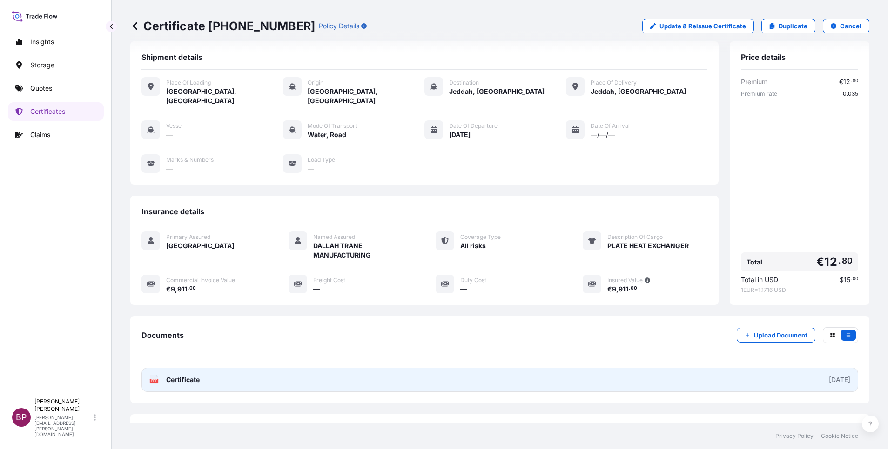
scroll to position [40, 0]
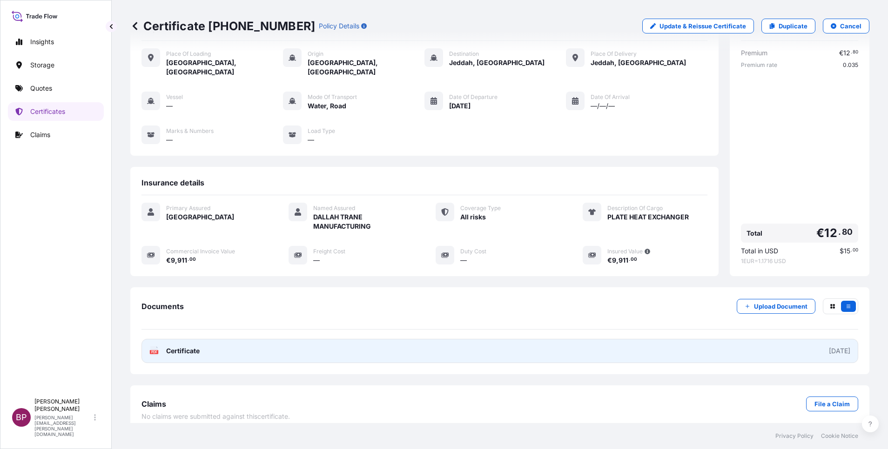
click at [187, 339] on link "PDF Certificate [DATE]" at bounding box center [499, 351] width 716 height 24
